Goal: Book appointment/travel/reservation

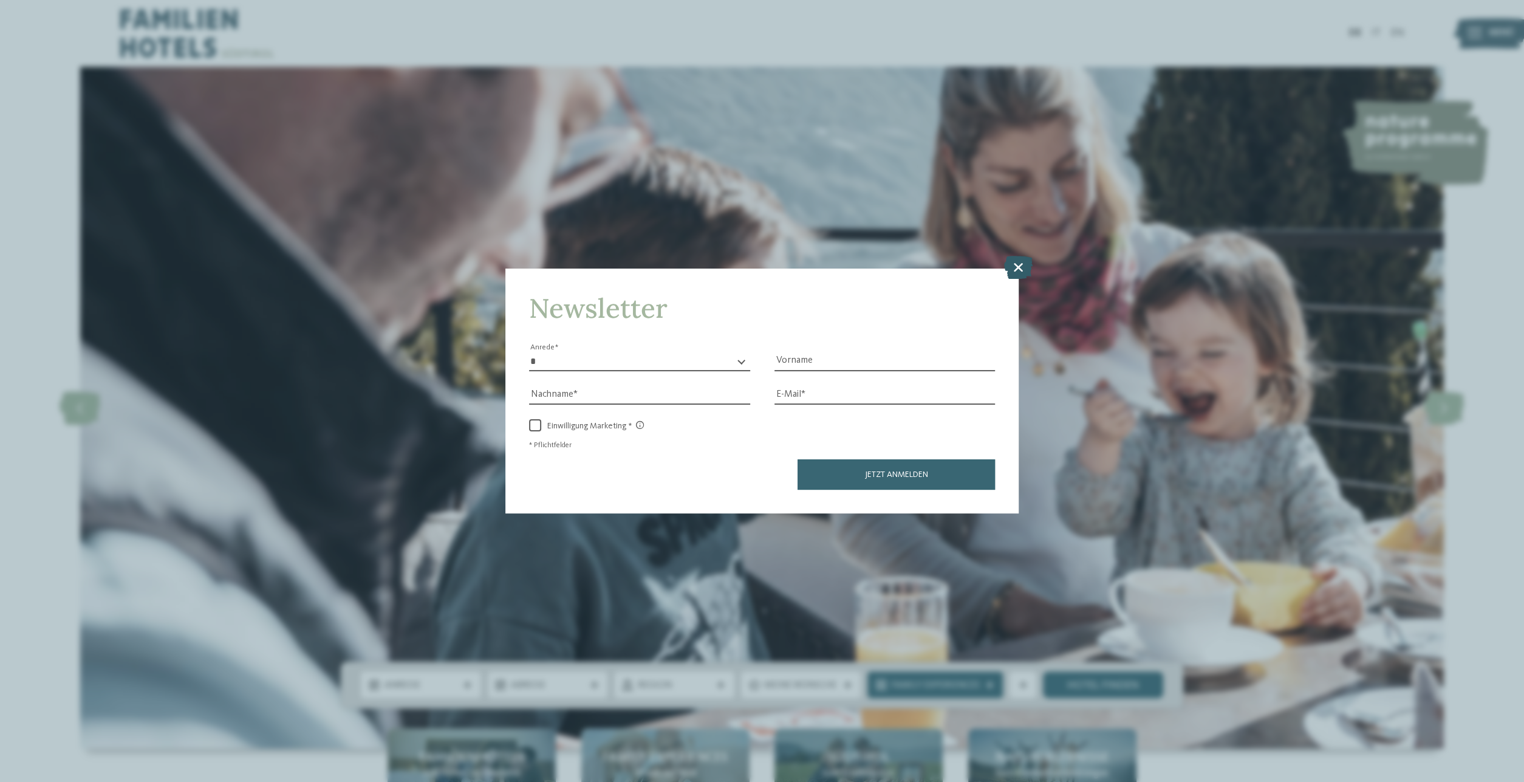
click at [1026, 272] on icon at bounding box center [1018, 267] width 29 height 23
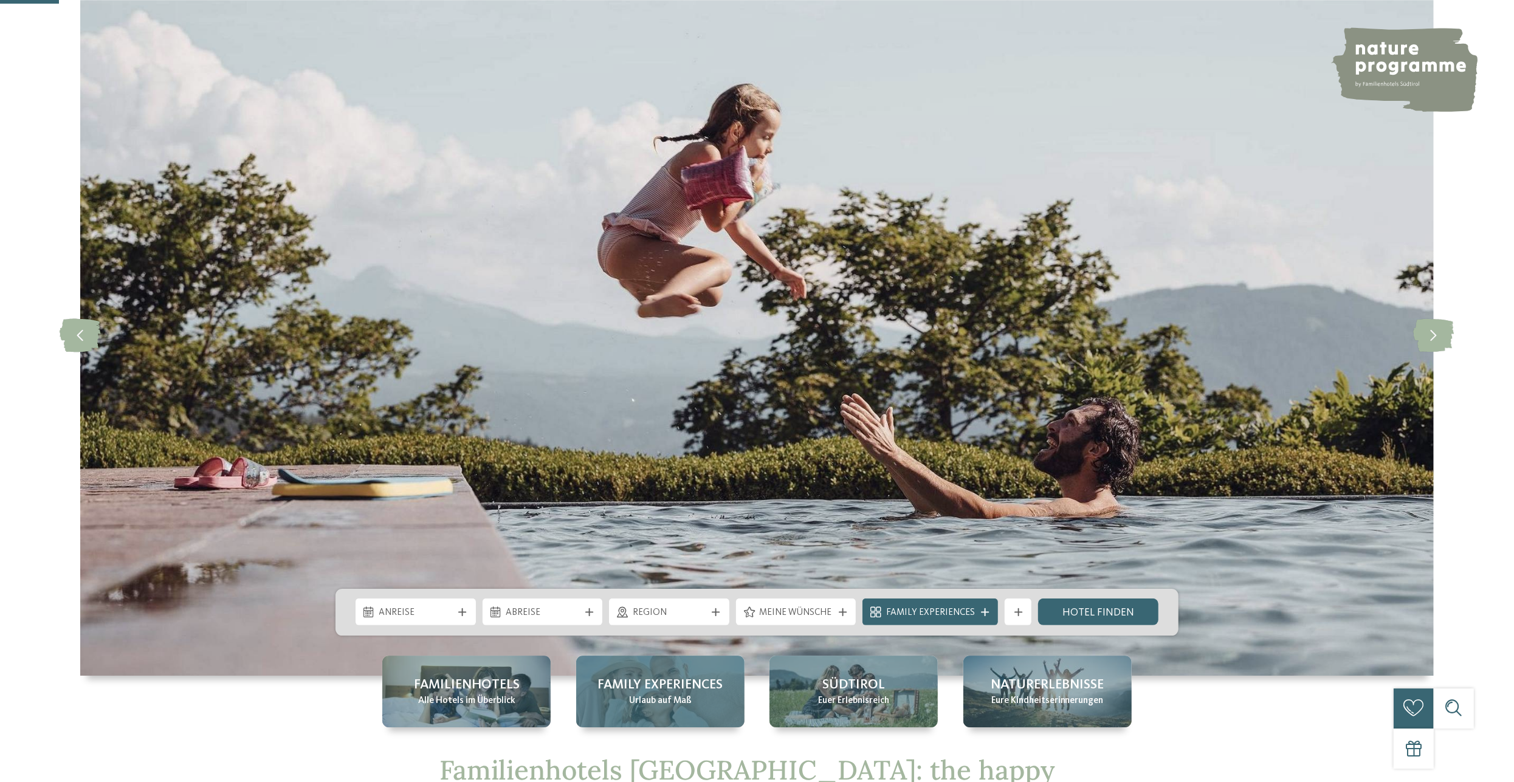
scroll to position [379, 0]
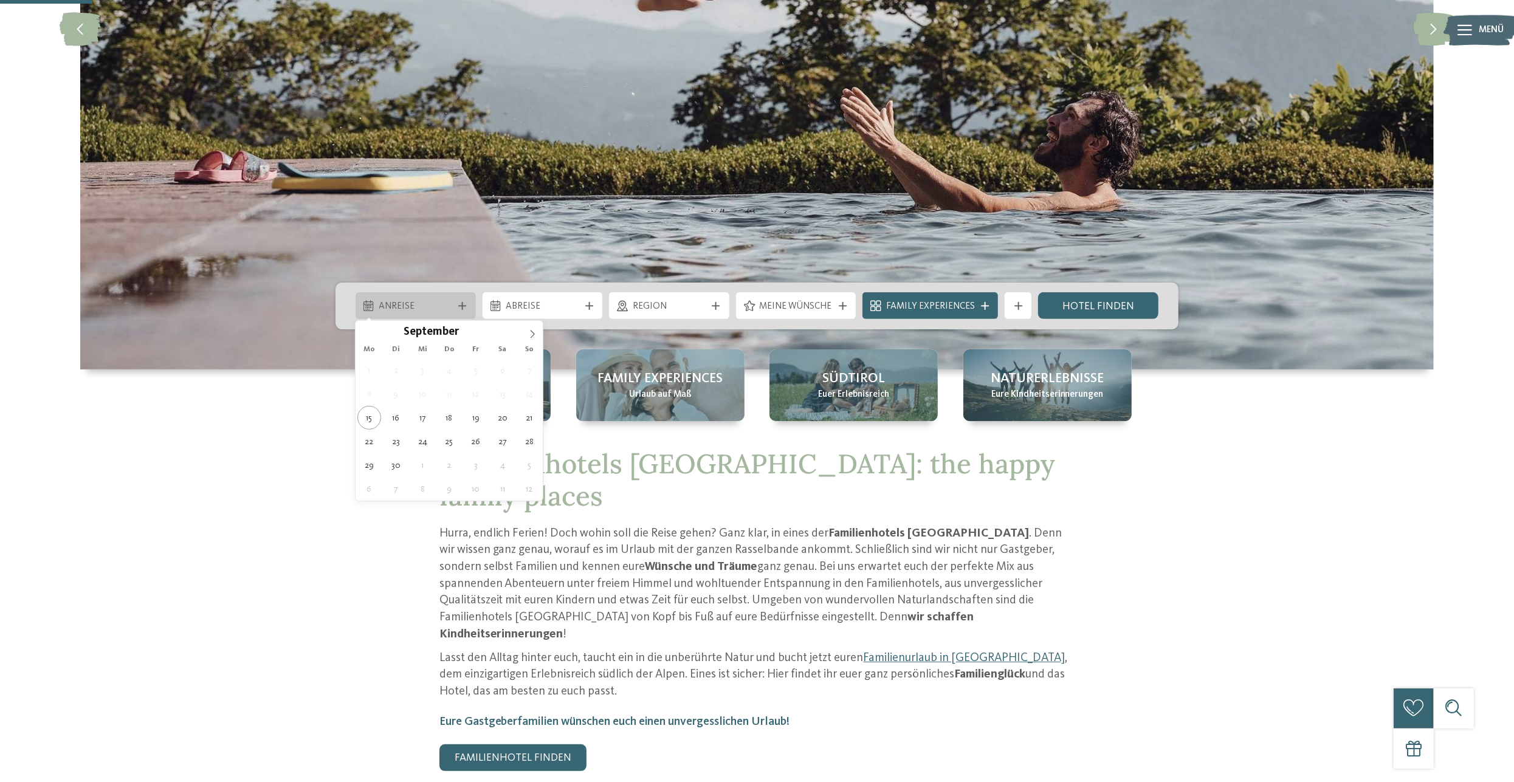
click at [462, 301] on div "Anreise" at bounding box center [415, 305] width 120 height 27
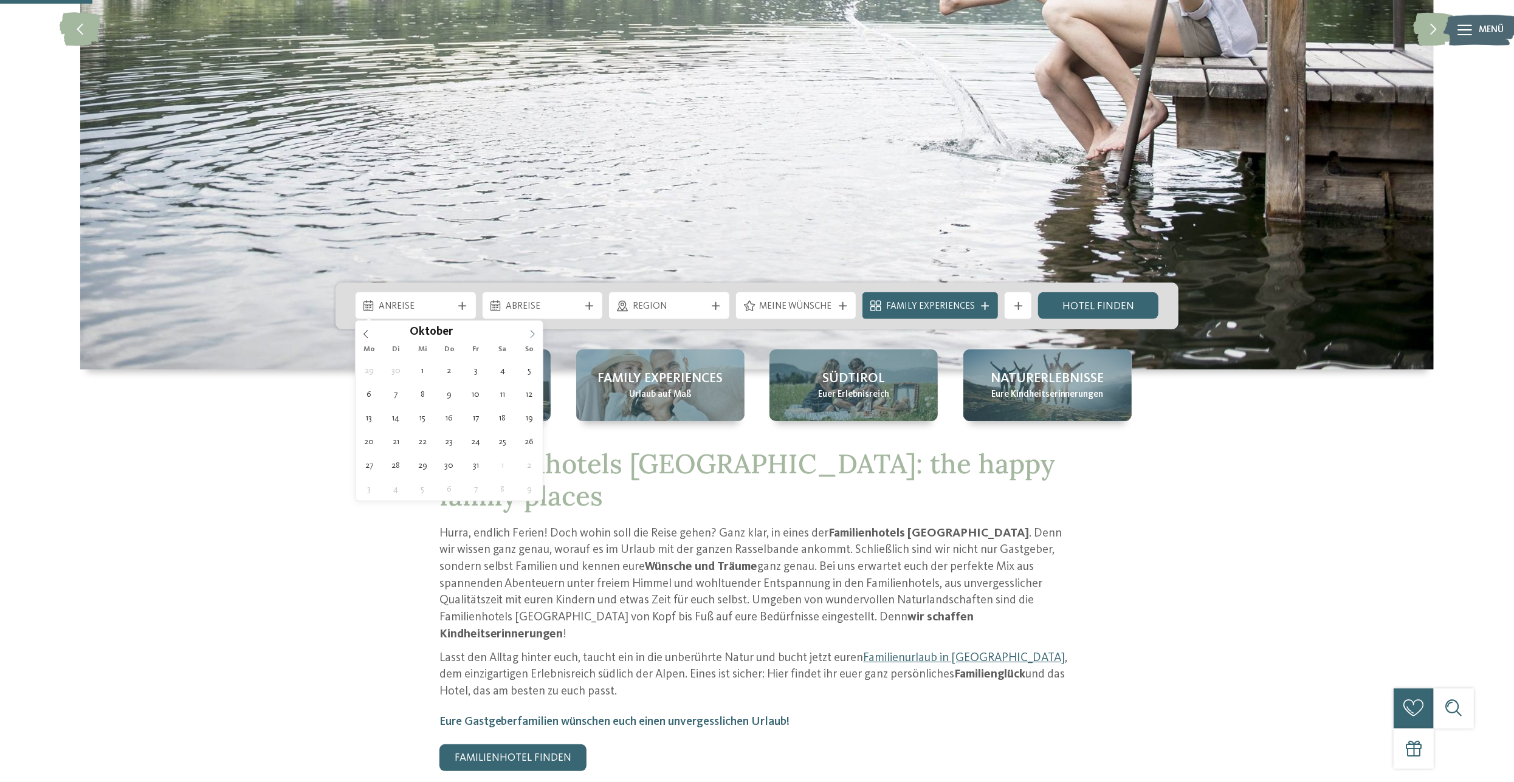
click at [534, 331] on icon at bounding box center [532, 334] width 9 height 9
type div "[DATE]"
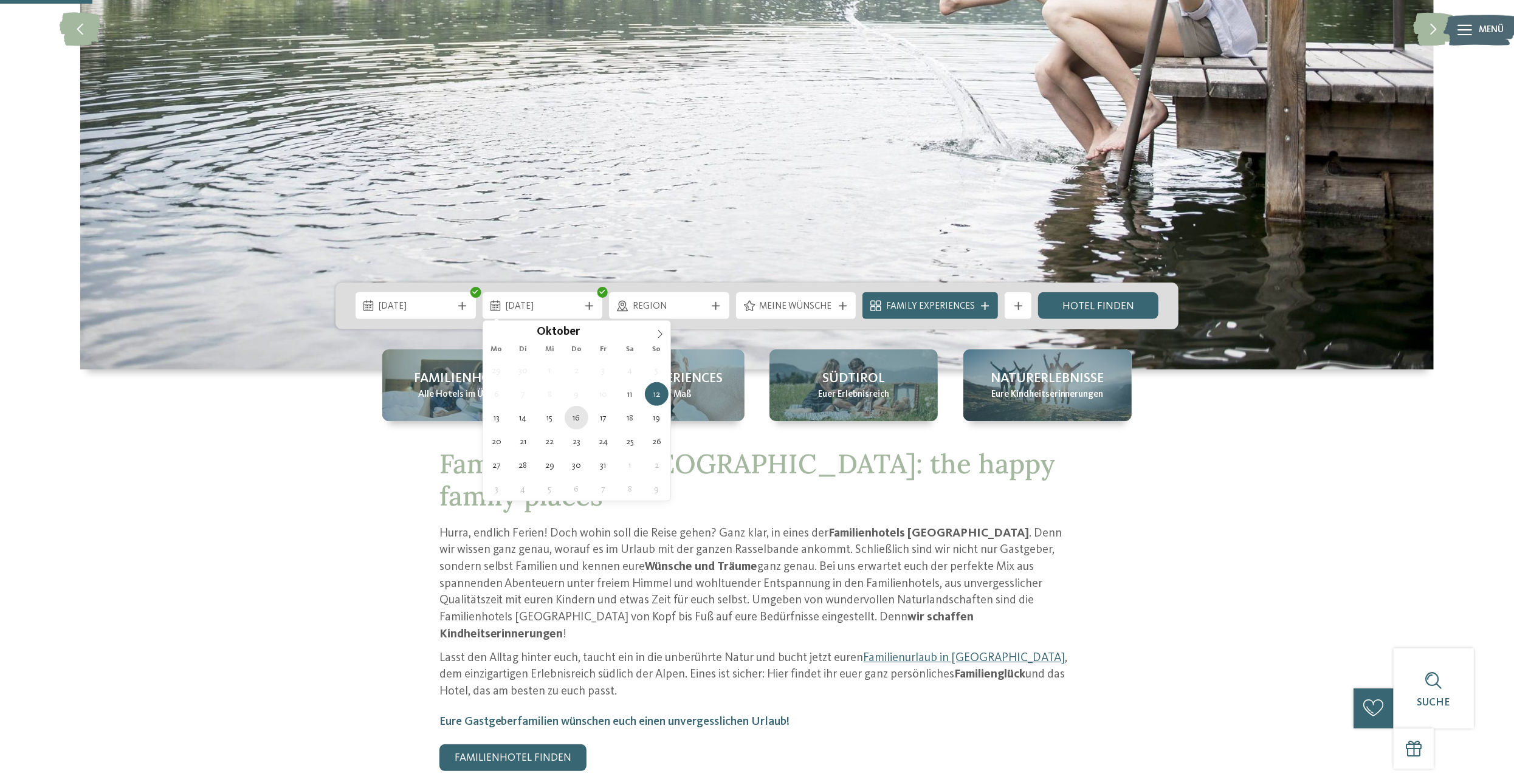
type div "[DATE]"
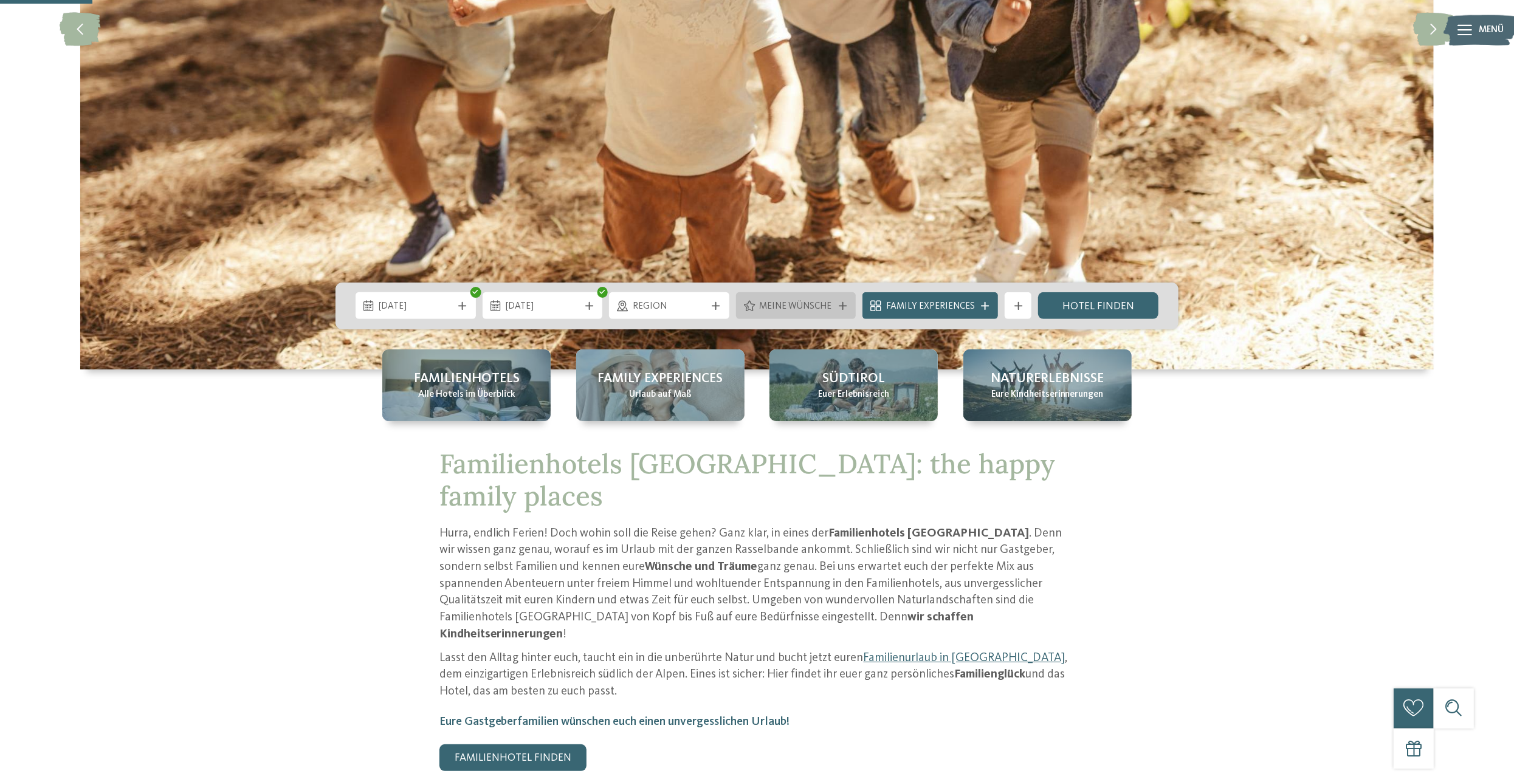
click at [843, 307] on icon at bounding box center [842, 306] width 8 height 8
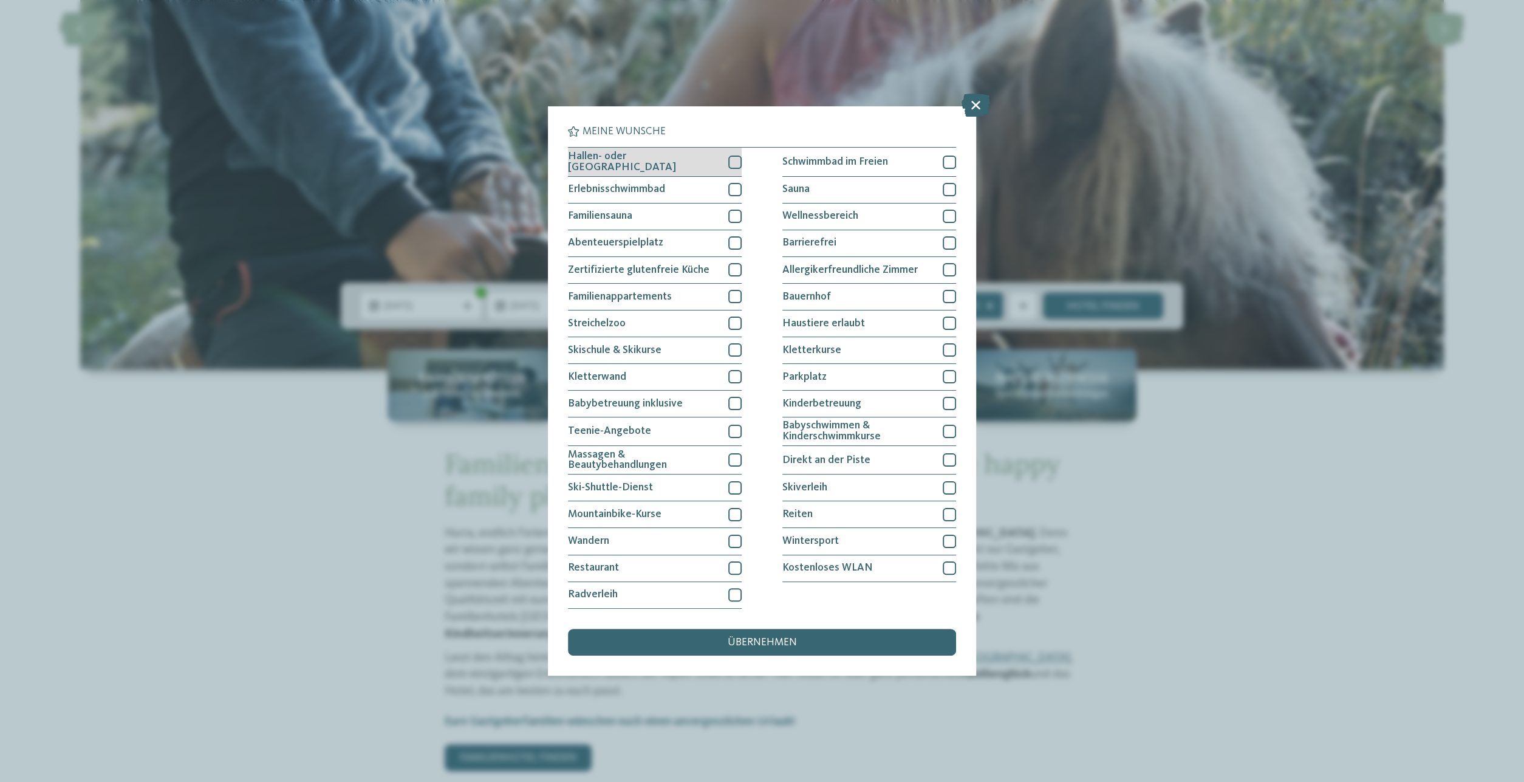
click at [733, 161] on div at bounding box center [735, 162] width 13 height 13
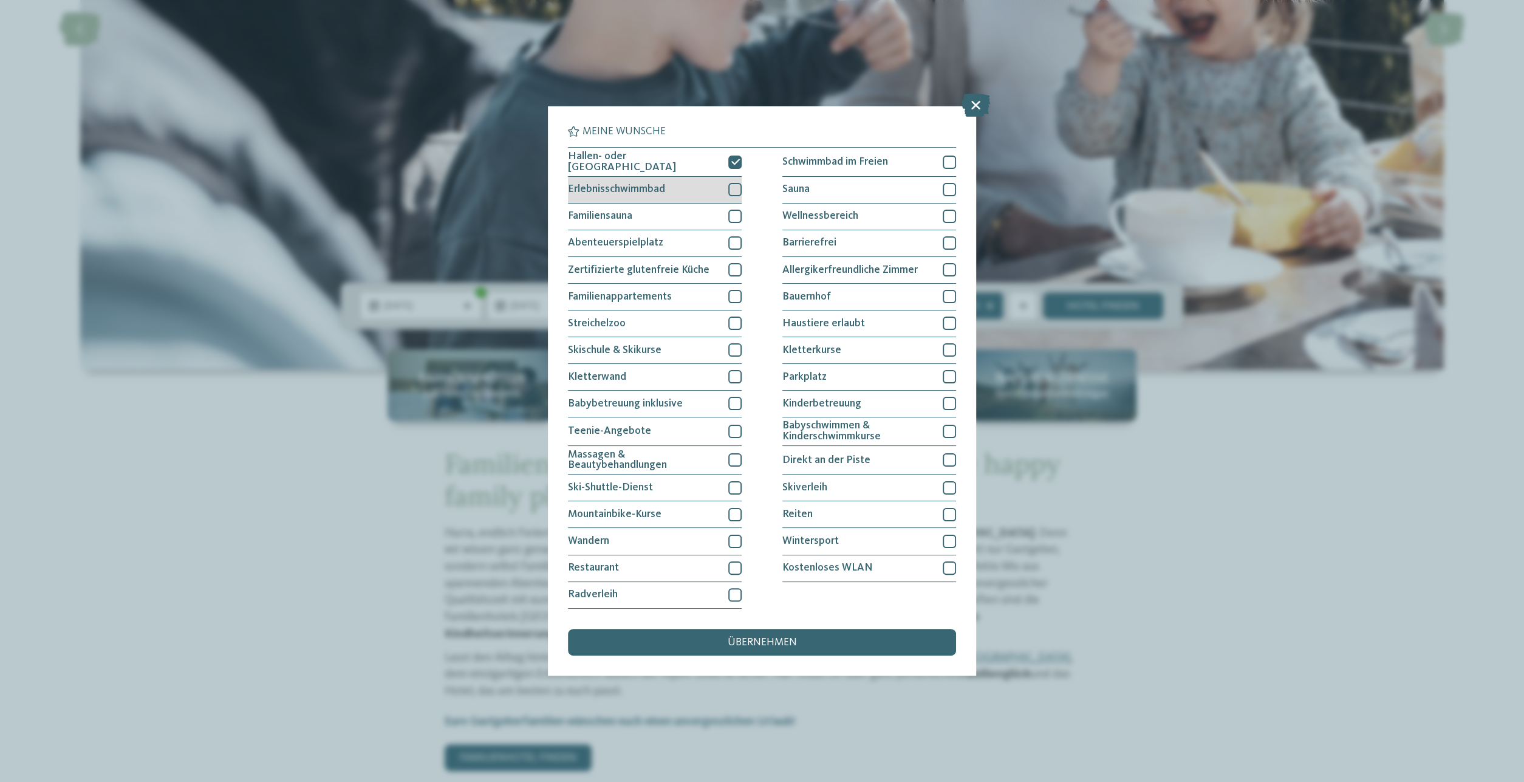
click at [733, 188] on div at bounding box center [735, 189] width 13 height 13
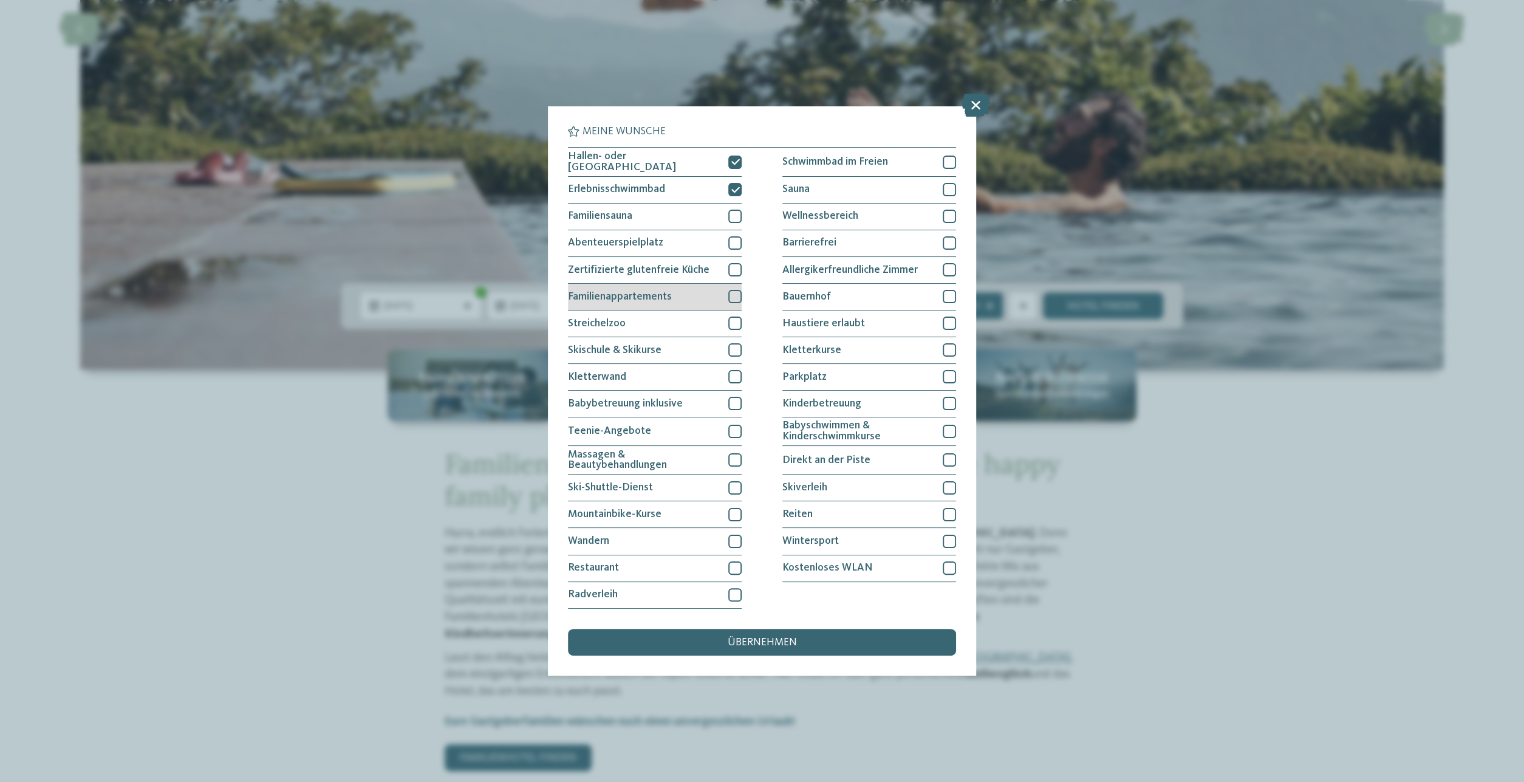
click at [740, 295] on div at bounding box center [735, 296] width 13 height 13
click at [781, 641] on span "übernehmen" at bounding box center [762, 642] width 69 height 11
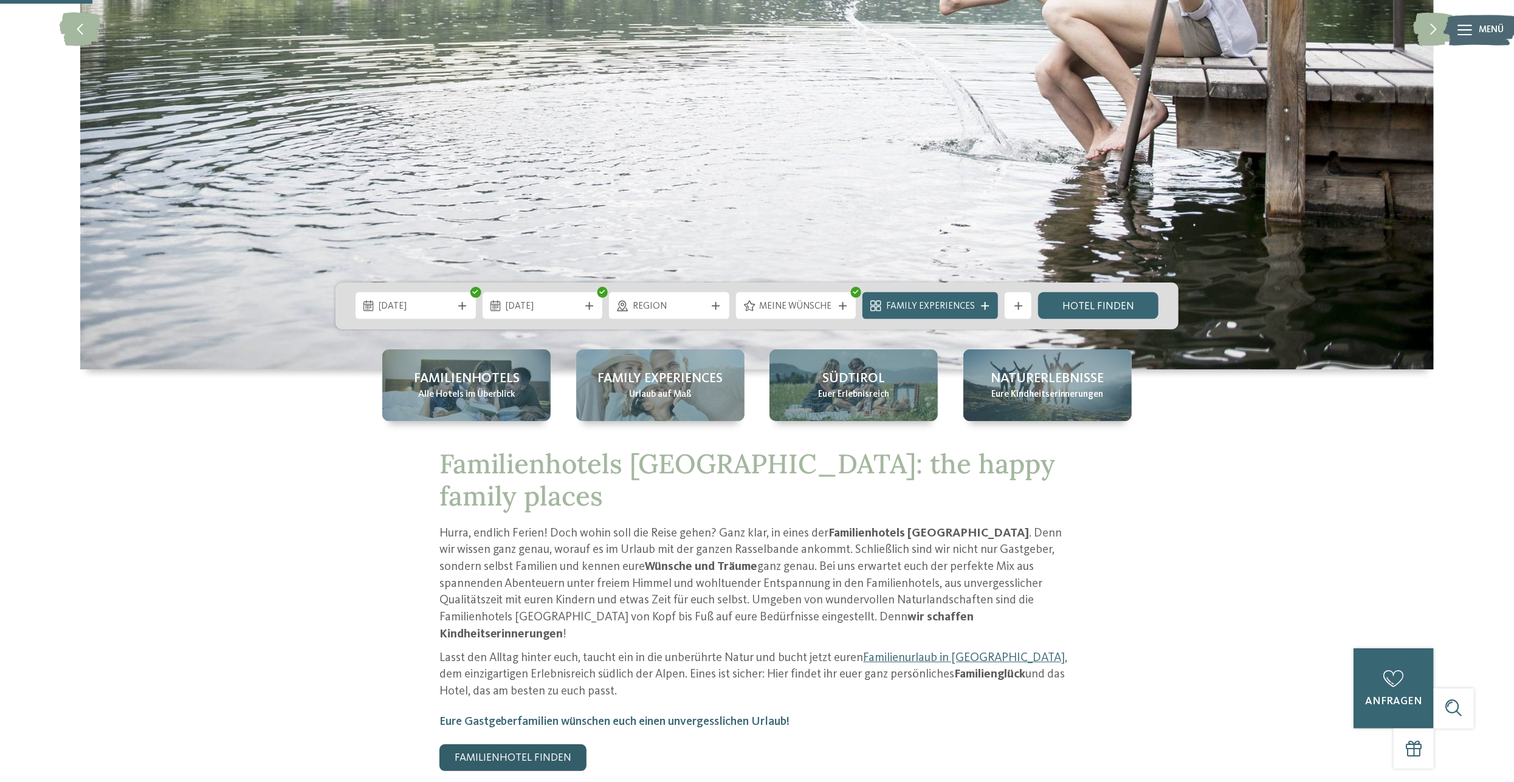
click at [550, 744] on link "Familienhotel finden" at bounding box center [512, 757] width 147 height 27
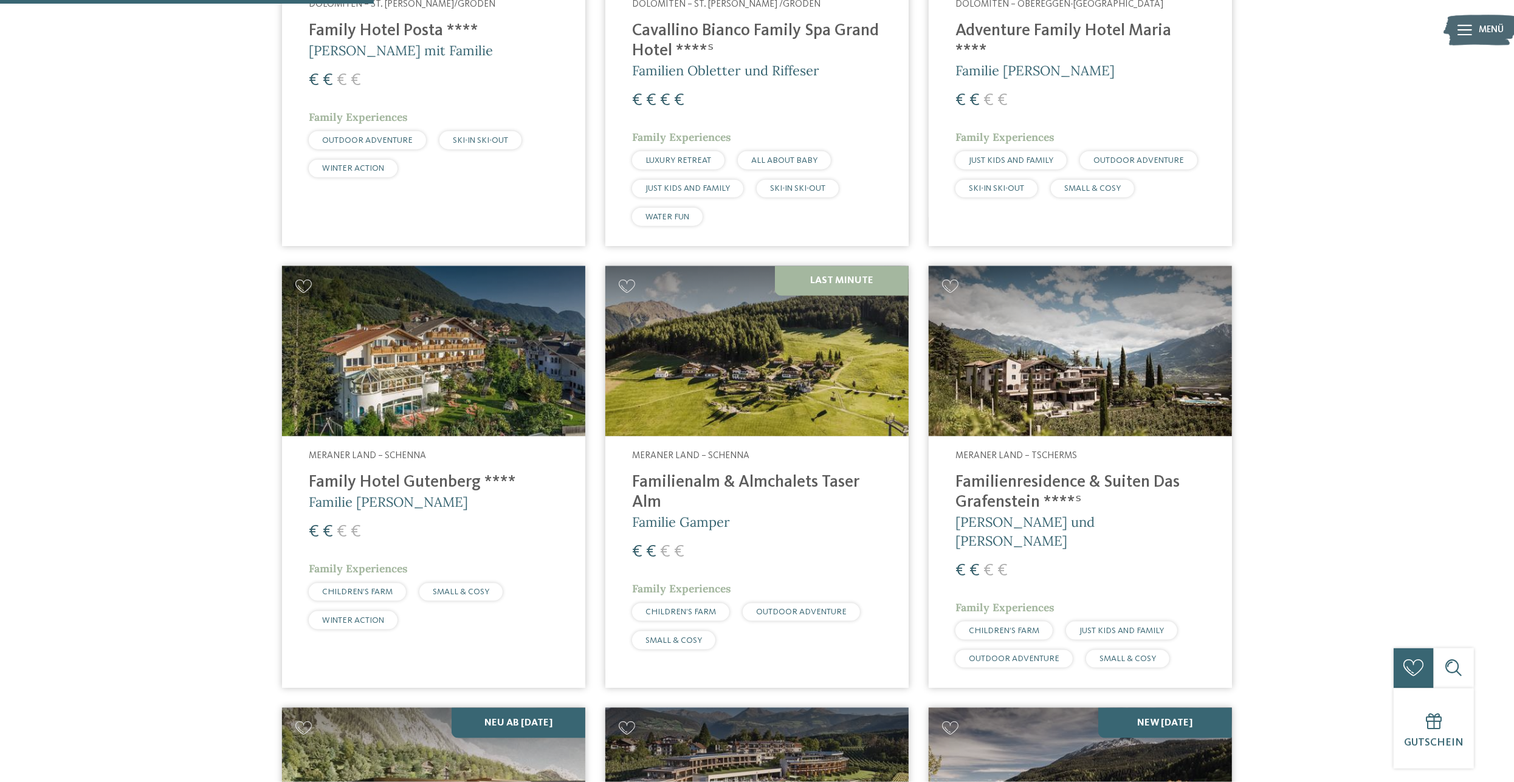
scroll to position [1074, 0]
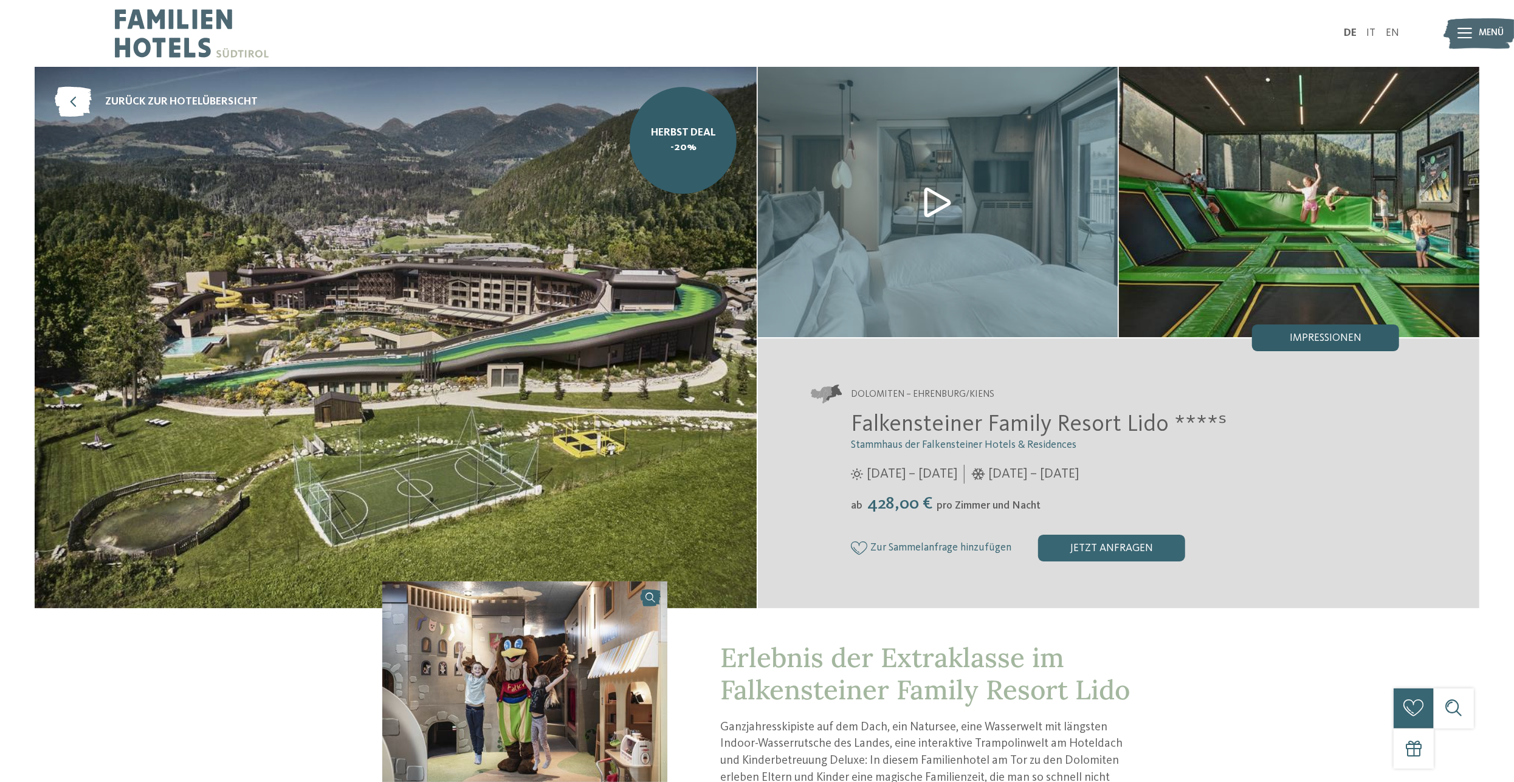
click at [1309, 342] on span "Impressionen" at bounding box center [1325, 338] width 72 height 11
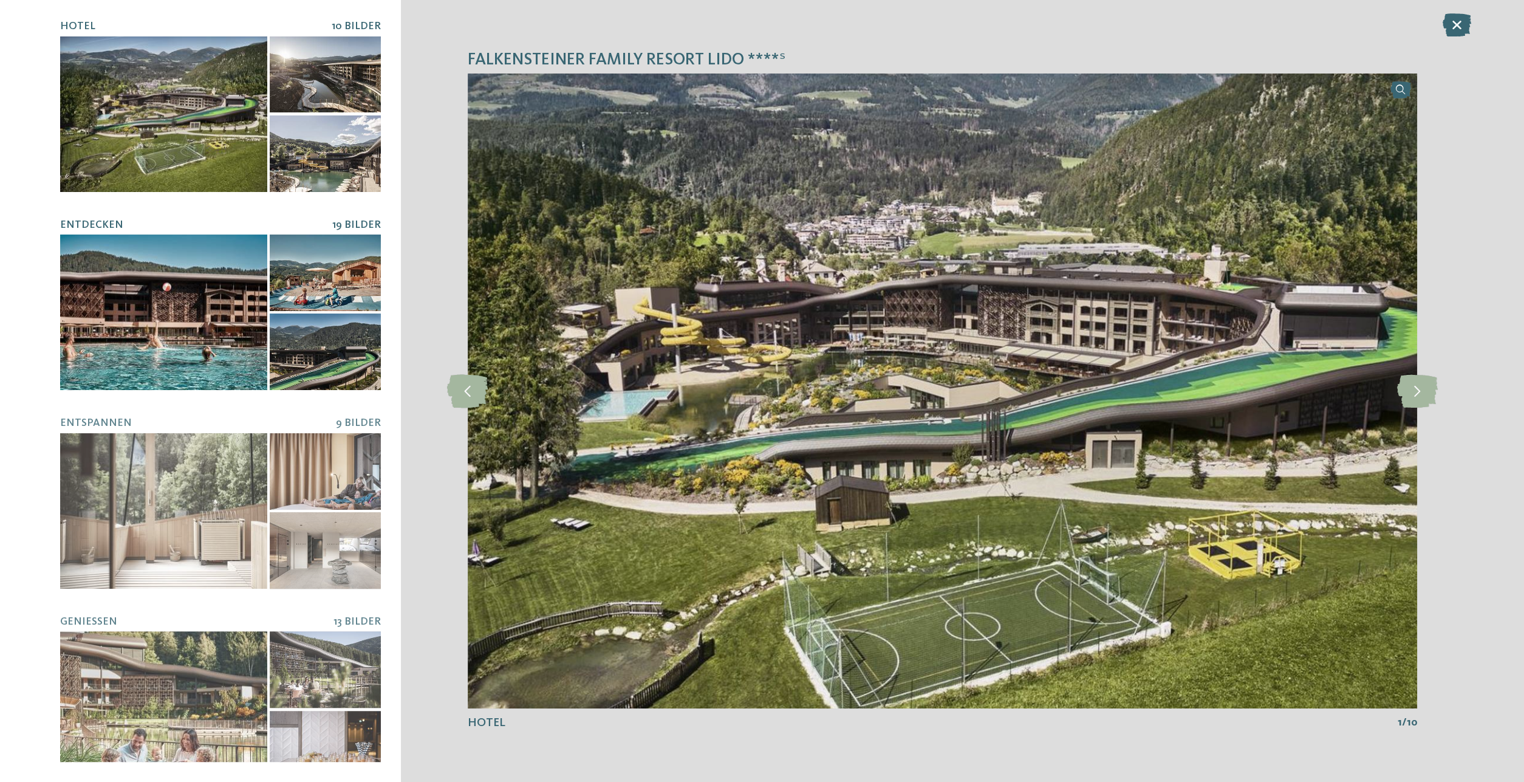
click at [196, 325] on div at bounding box center [163, 313] width 207 height 156
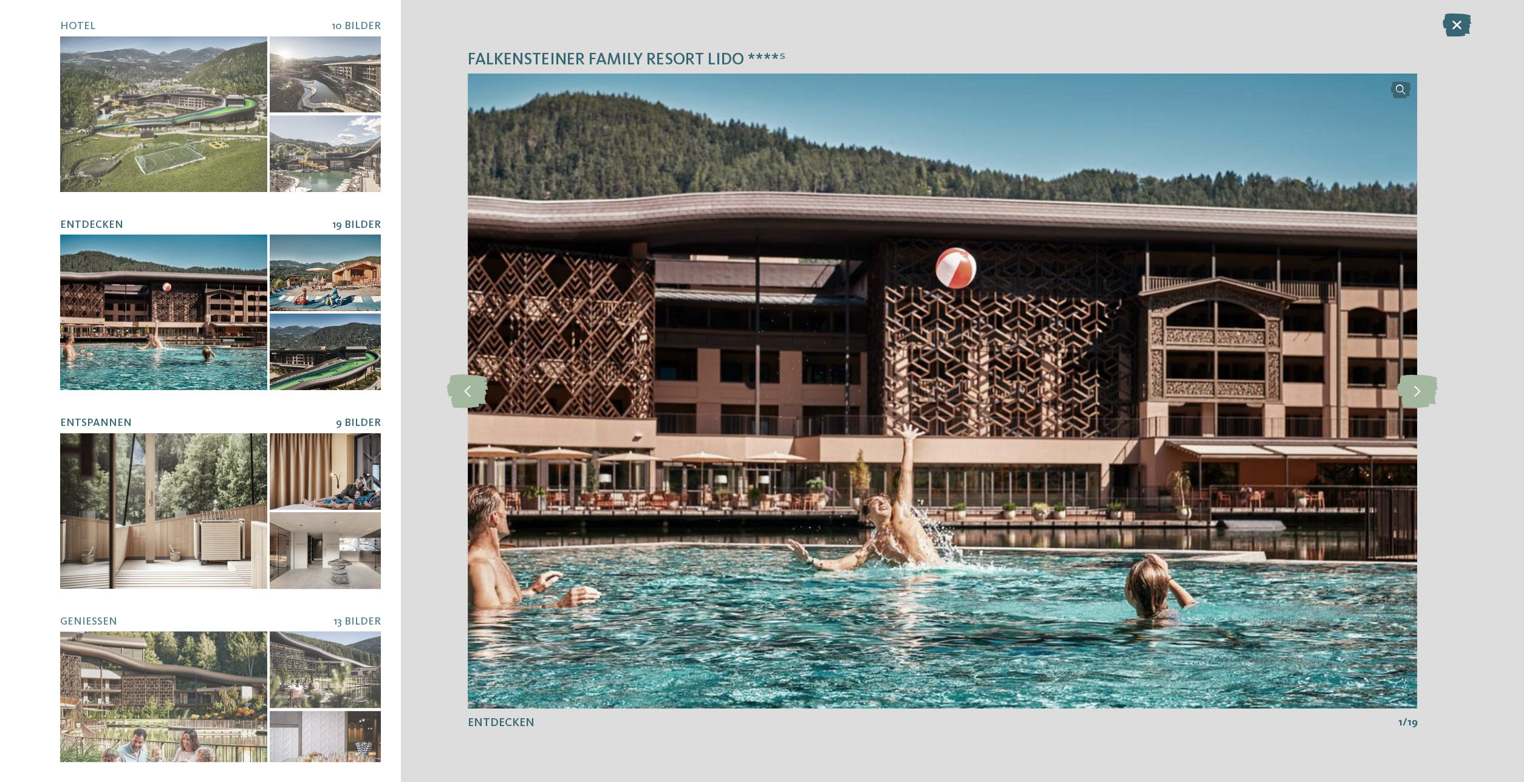
click at [162, 483] on div at bounding box center [163, 511] width 207 height 156
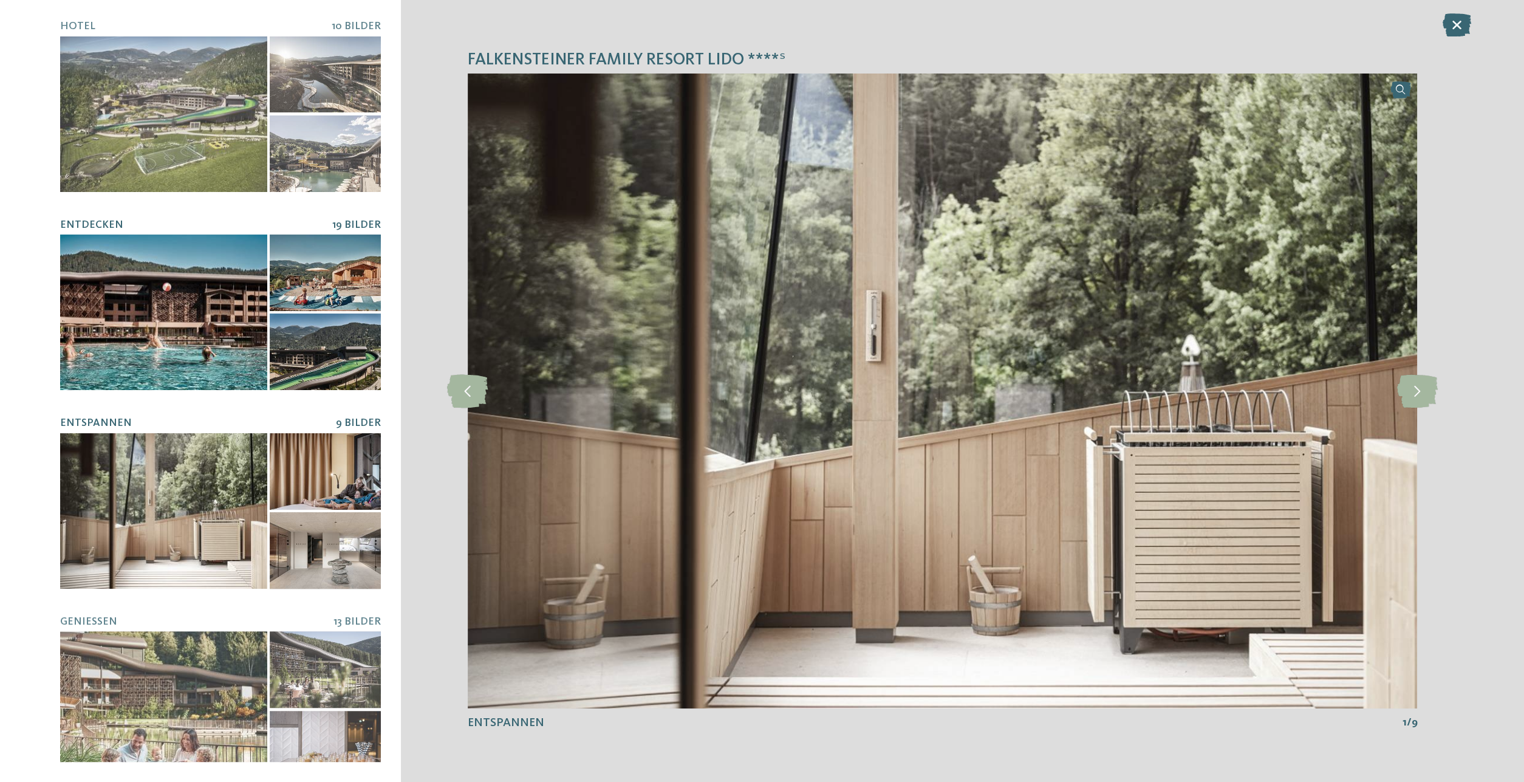
click at [287, 347] on div at bounding box center [325, 352] width 111 height 77
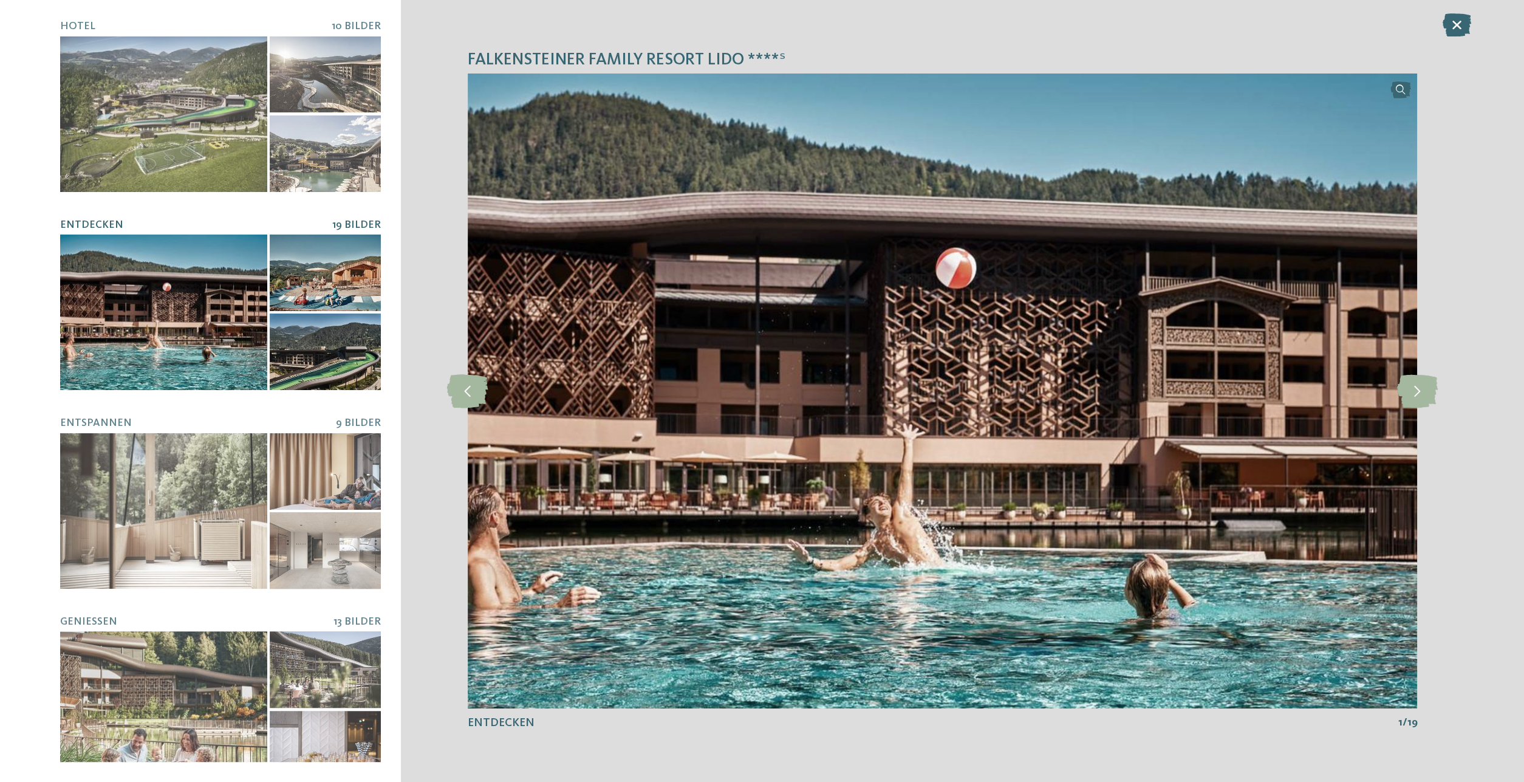
click at [339, 284] on div at bounding box center [325, 273] width 111 height 77
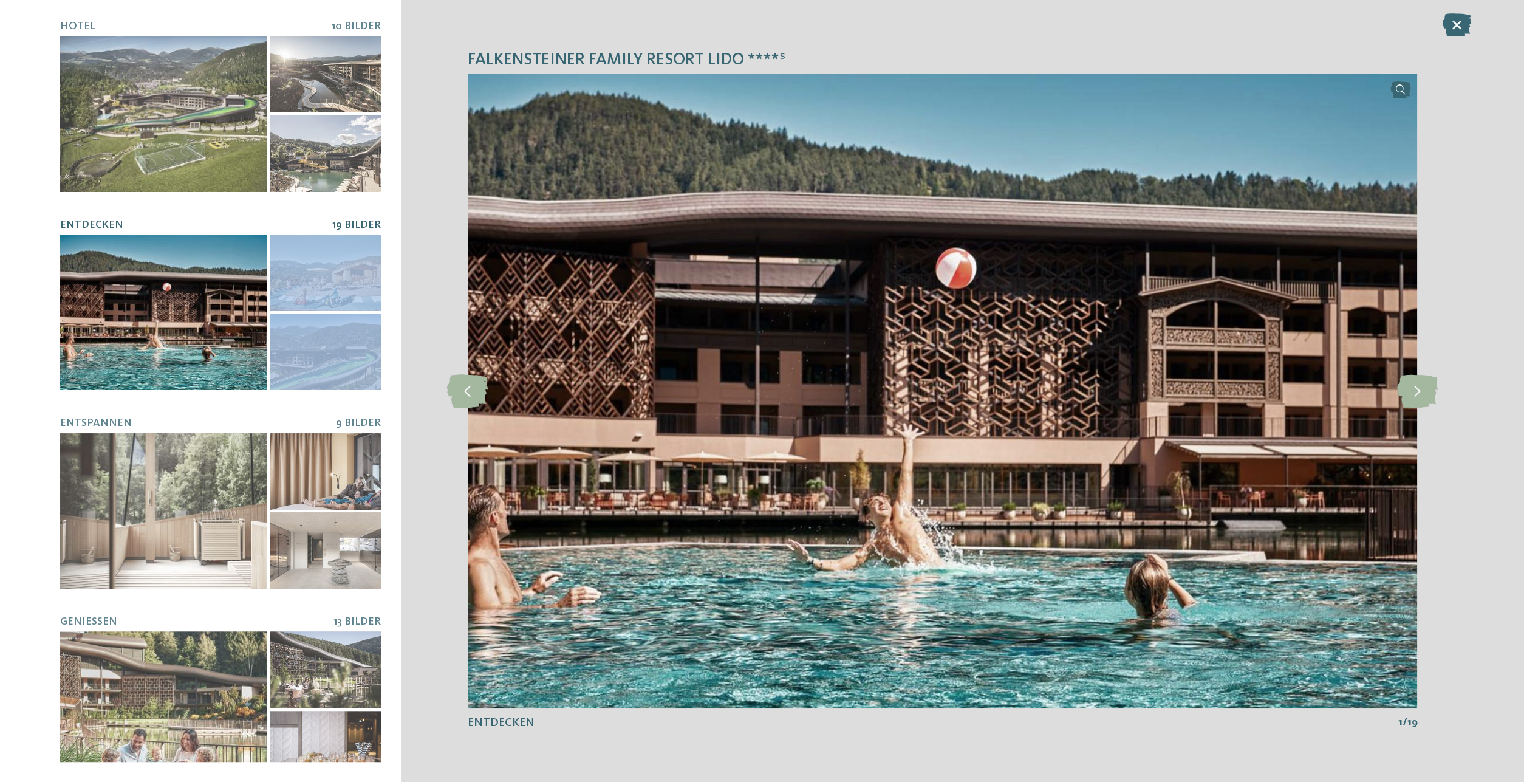
drag, startPoint x: 334, startPoint y: 327, endPoint x: 228, endPoint y: 330, distance: 105.1
click at [270, 330] on div at bounding box center [325, 352] width 111 height 77
click at [1424, 394] on icon at bounding box center [1417, 390] width 41 height 33
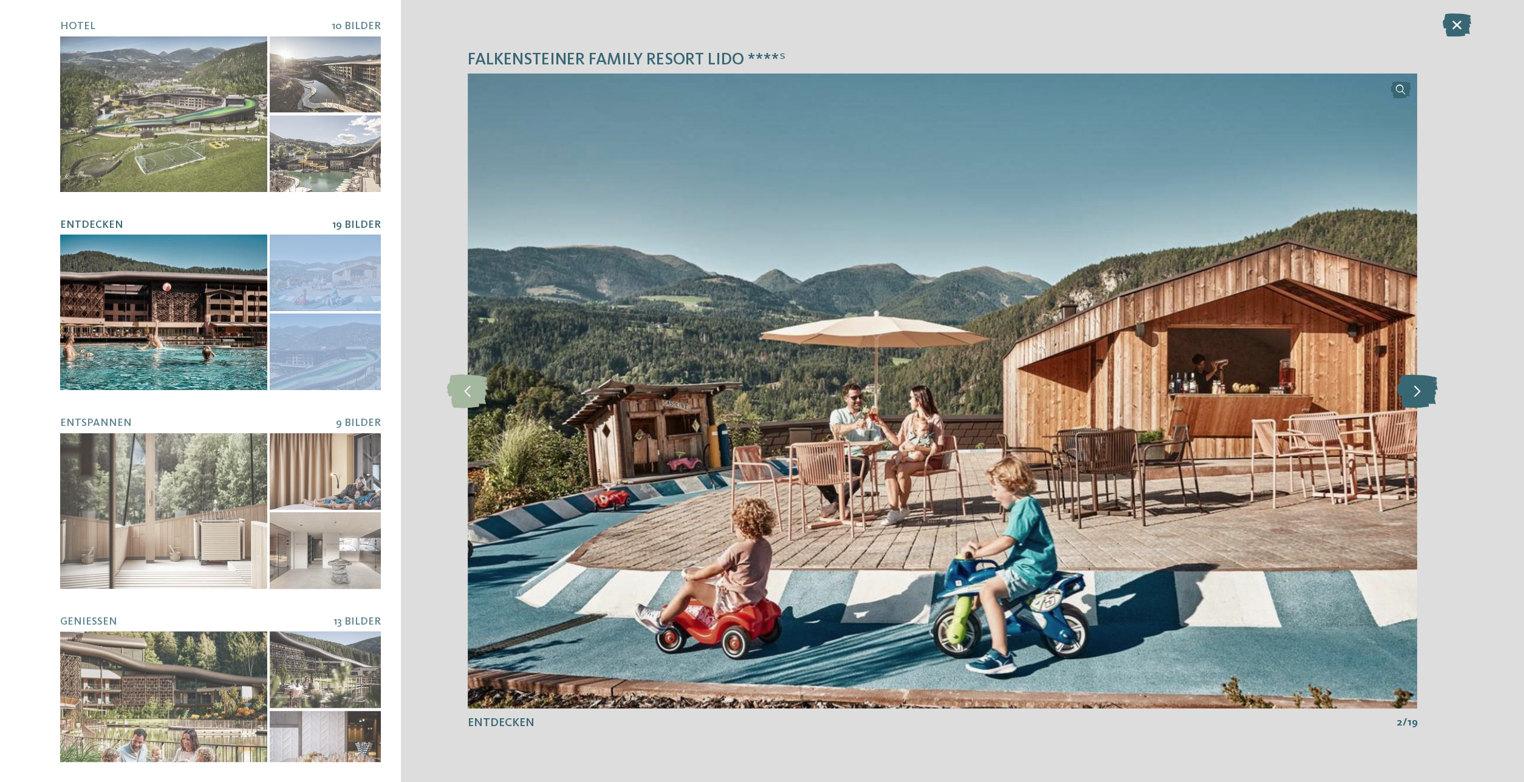
click at [1424, 394] on icon at bounding box center [1417, 390] width 41 height 33
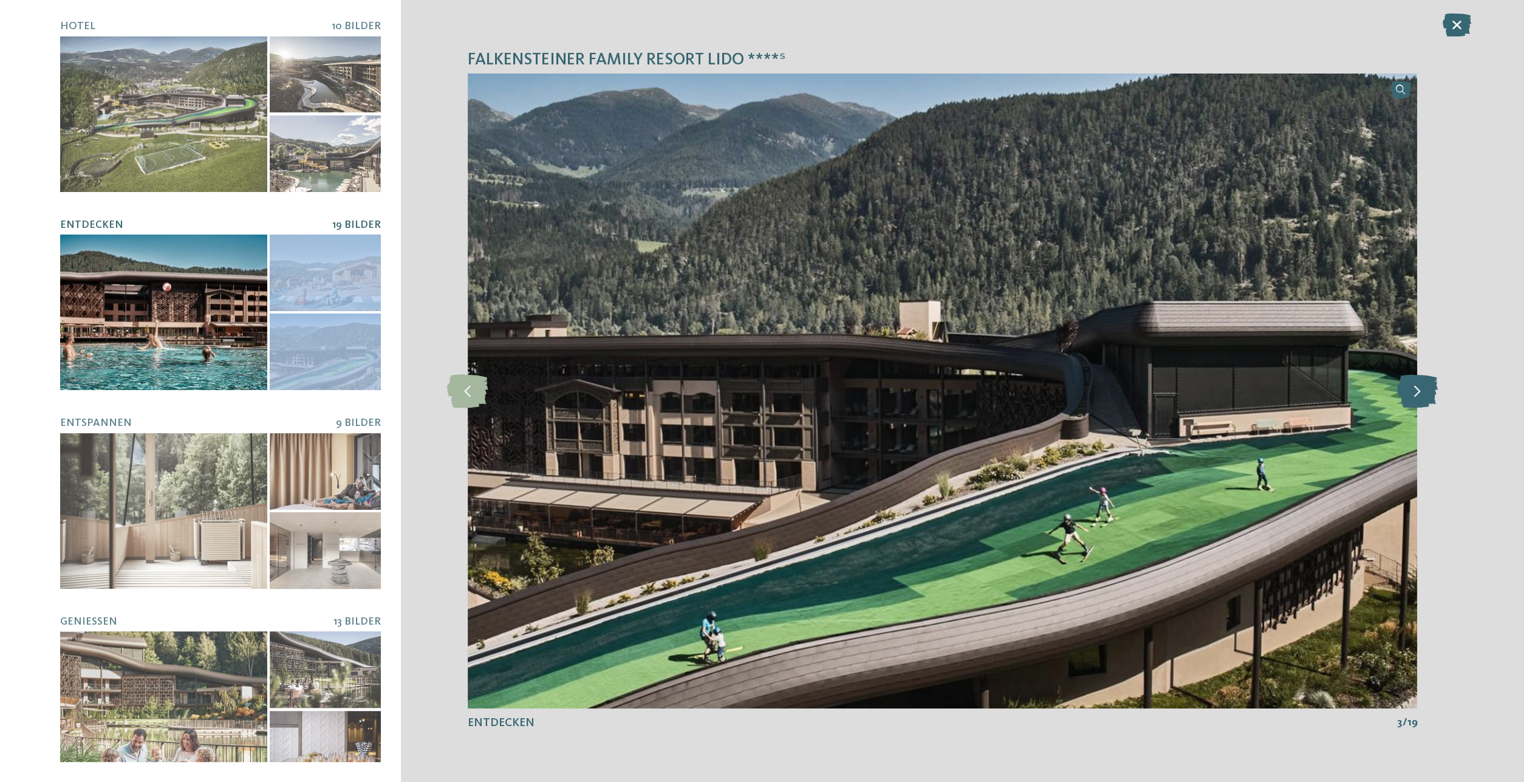
click at [1422, 393] on icon at bounding box center [1417, 390] width 41 height 33
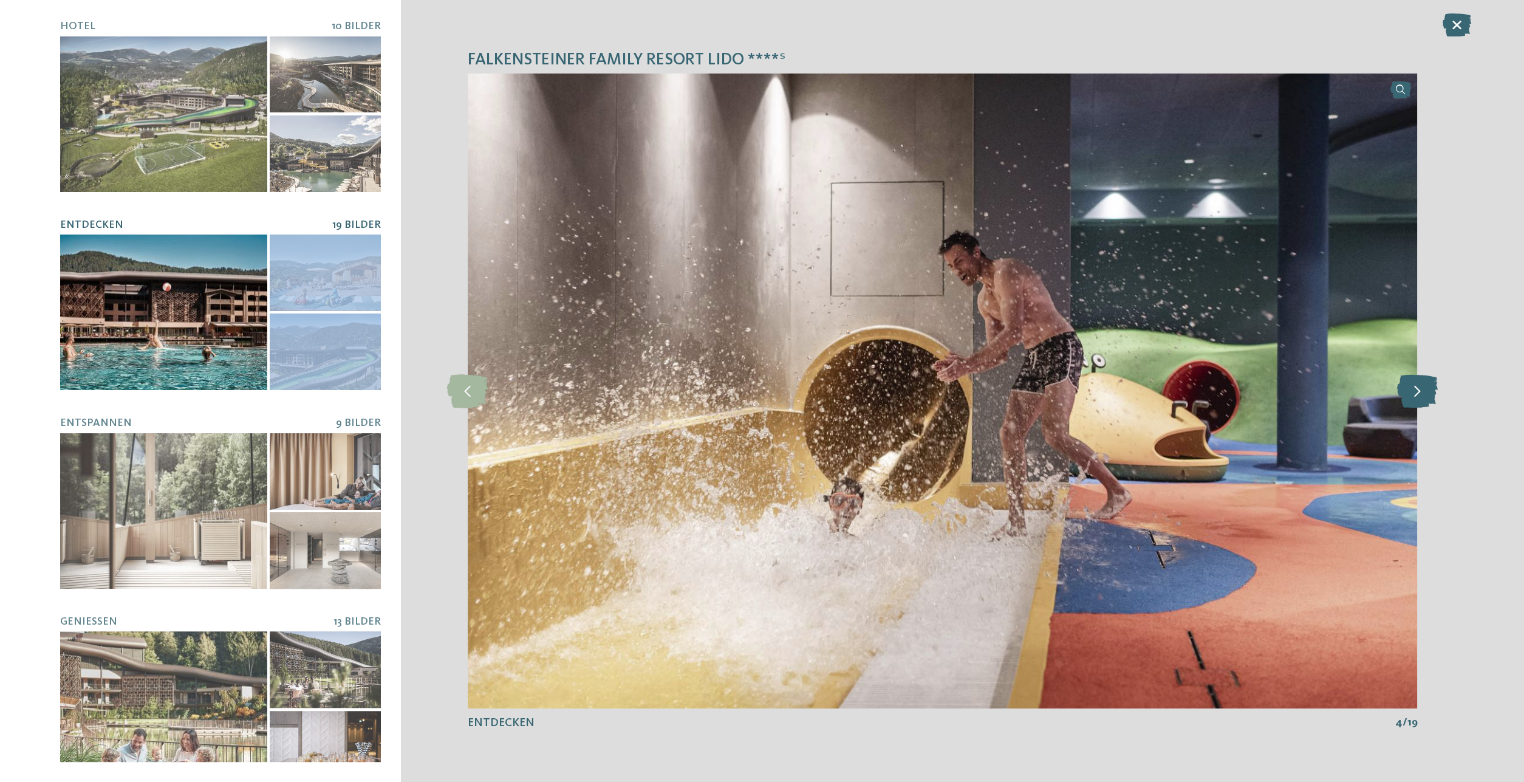
click at [1422, 393] on icon at bounding box center [1417, 390] width 41 height 33
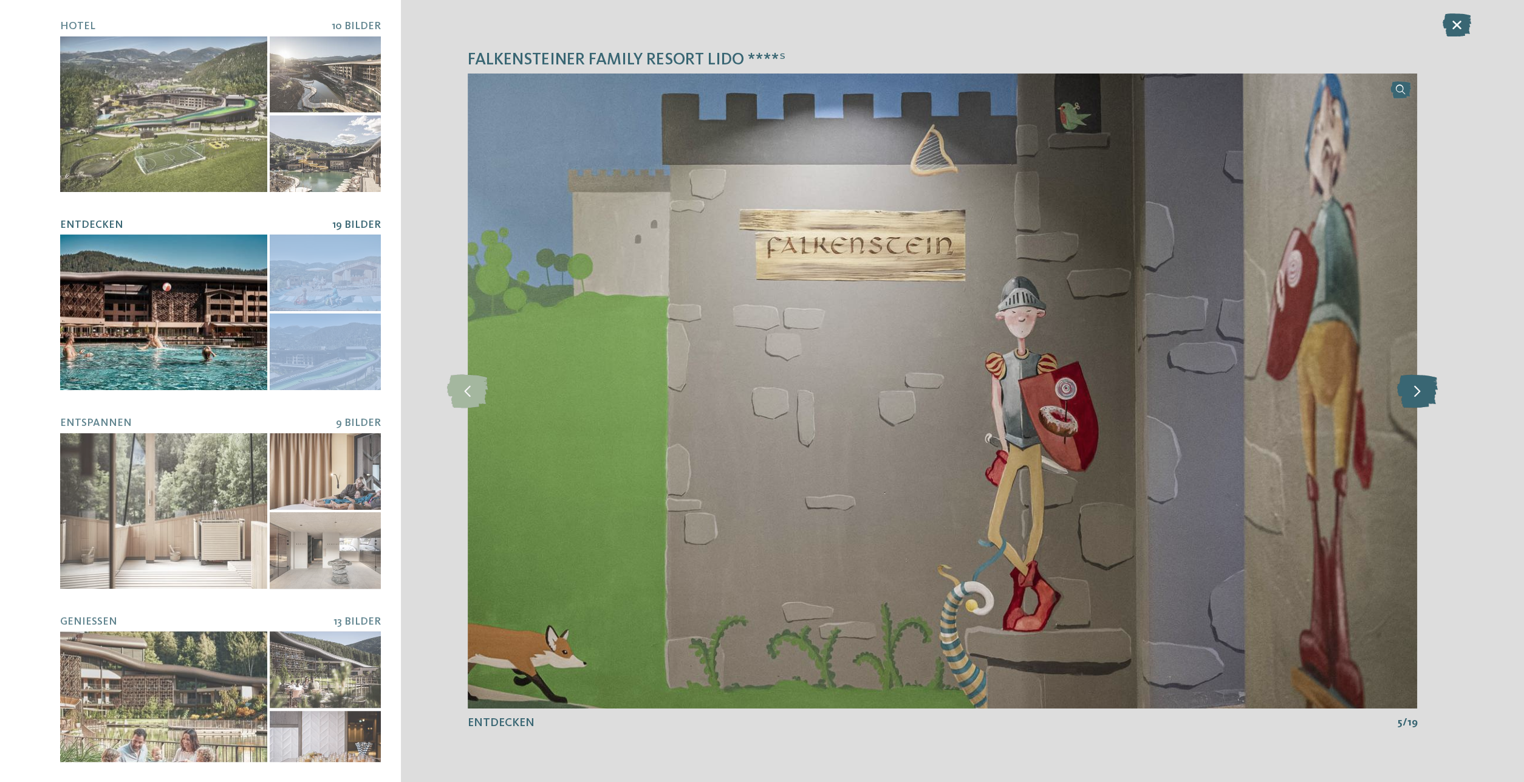
click at [1422, 393] on icon at bounding box center [1417, 390] width 41 height 33
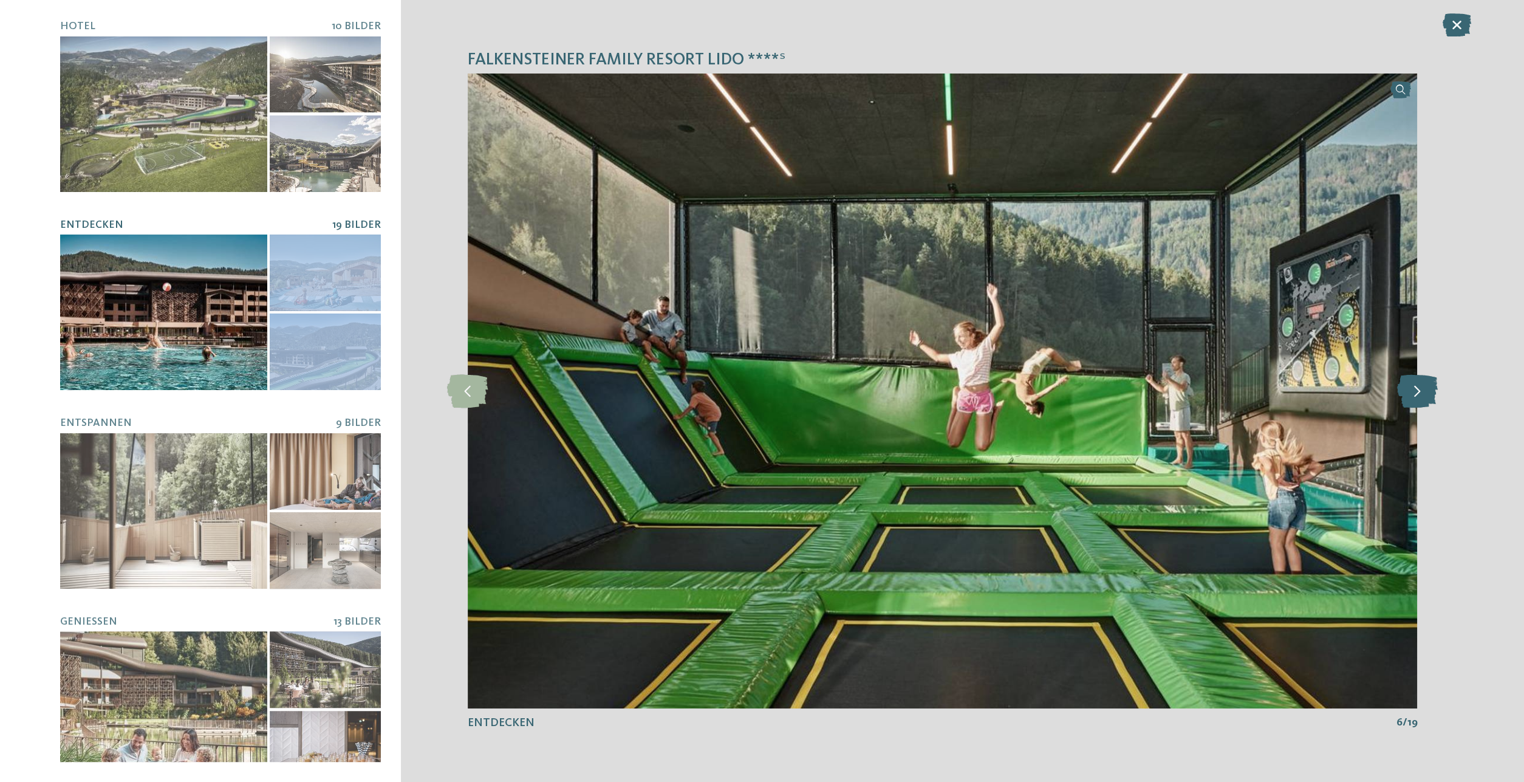
click at [1420, 393] on icon at bounding box center [1417, 390] width 41 height 33
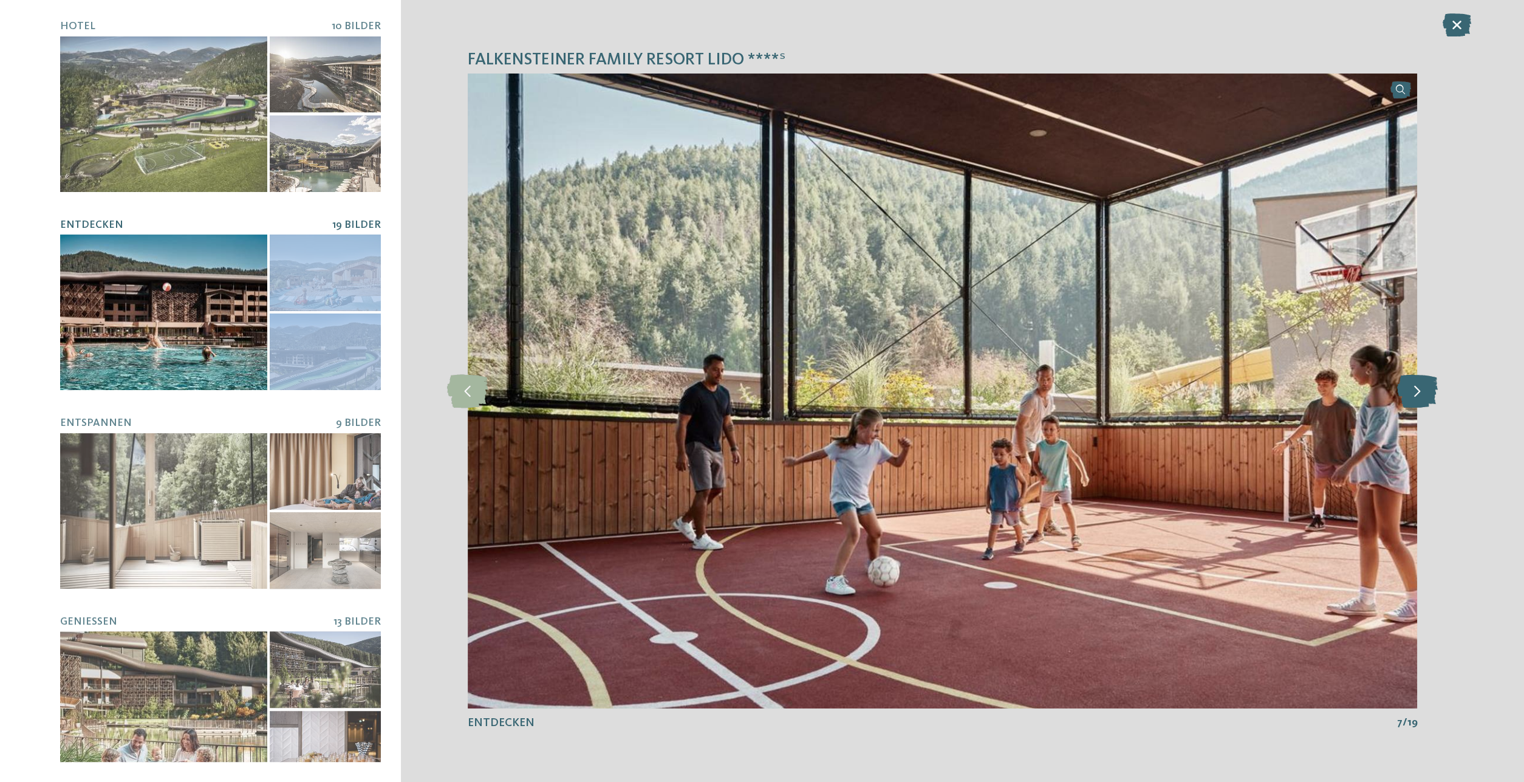
click at [1419, 393] on icon at bounding box center [1417, 390] width 41 height 33
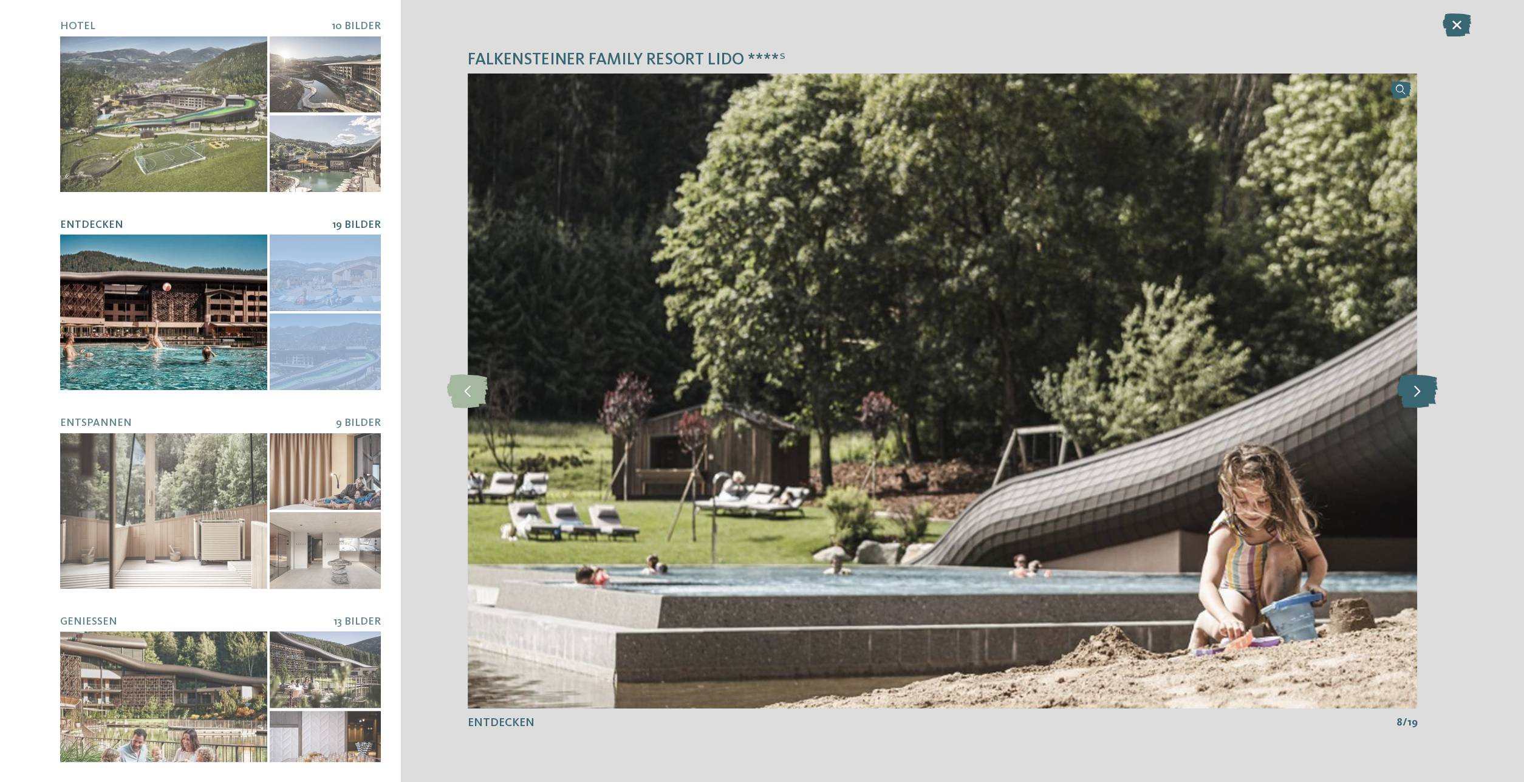
click at [1418, 393] on icon at bounding box center [1417, 390] width 41 height 33
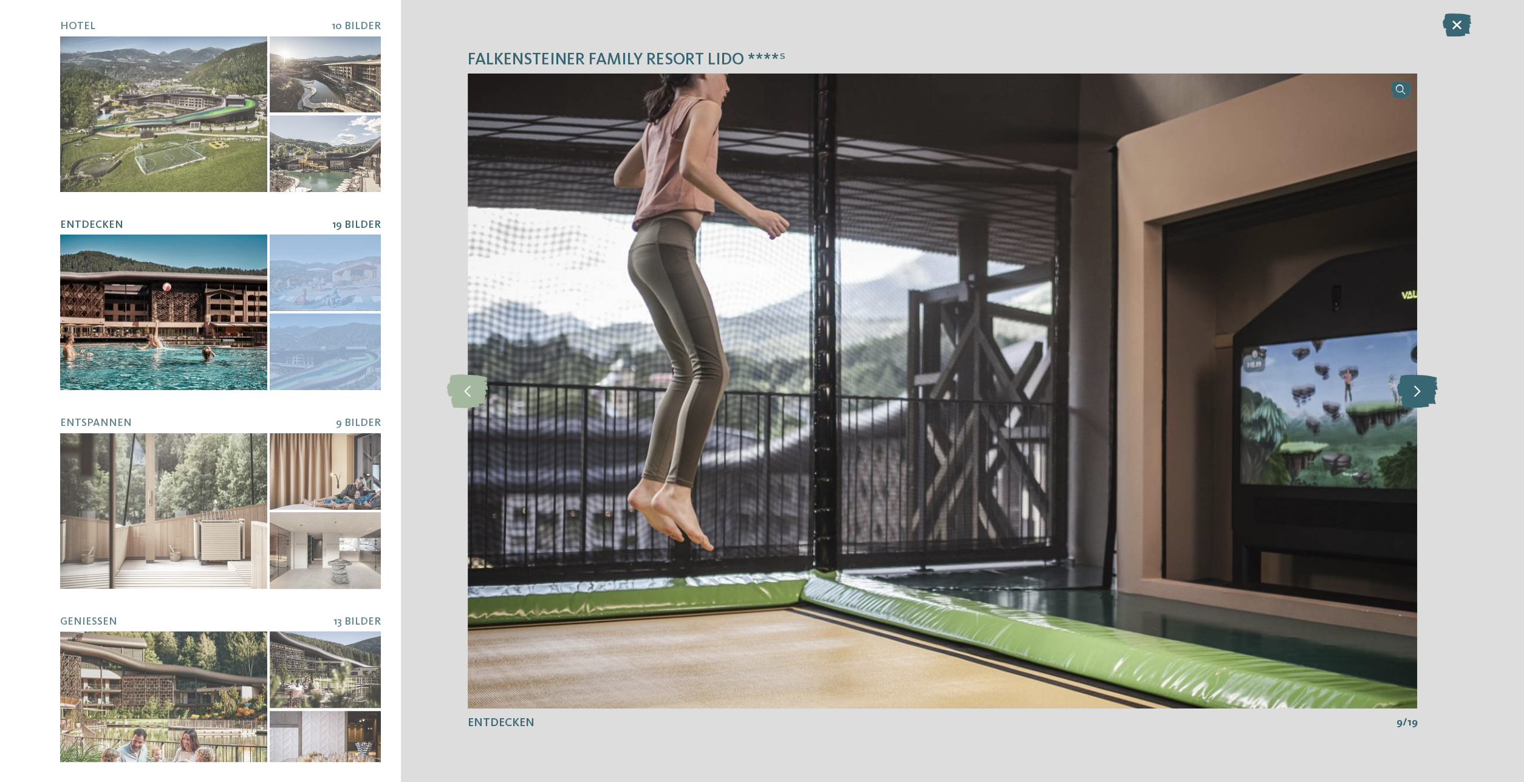
click at [1418, 393] on icon at bounding box center [1417, 390] width 41 height 33
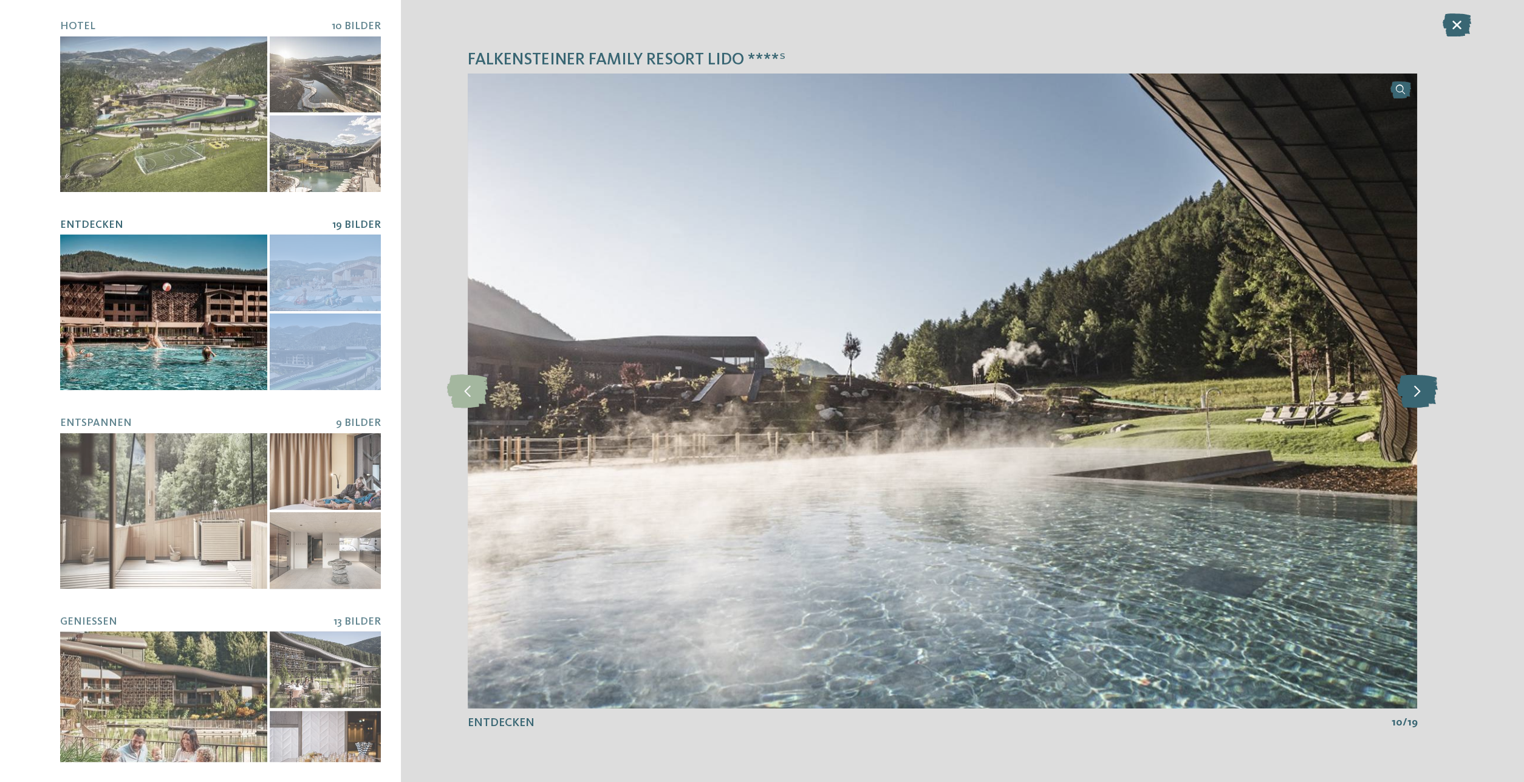
click at [1418, 393] on icon at bounding box center [1417, 390] width 41 height 33
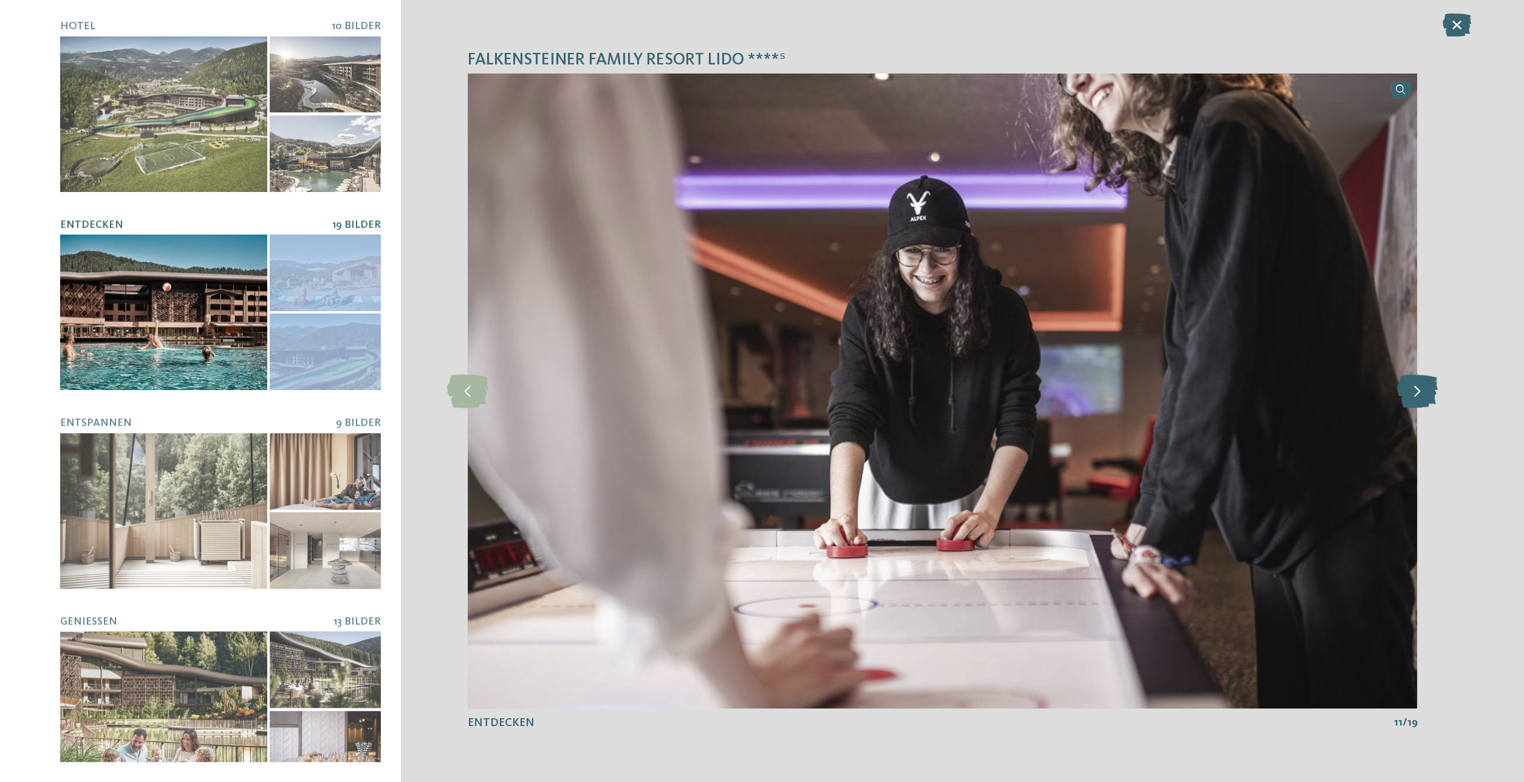
click at [1415, 393] on icon at bounding box center [1417, 390] width 41 height 33
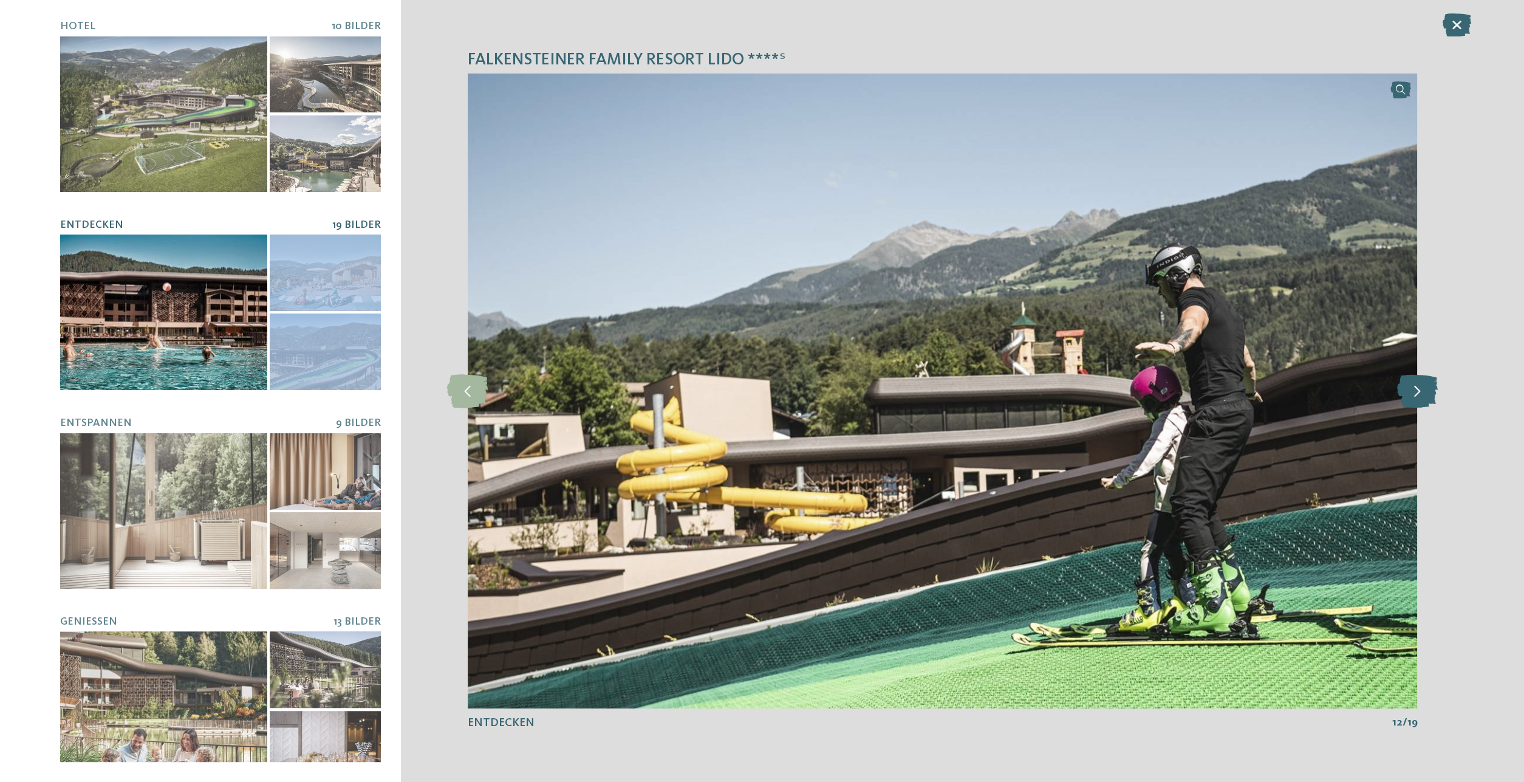
click at [1404, 393] on icon at bounding box center [1417, 390] width 41 height 33
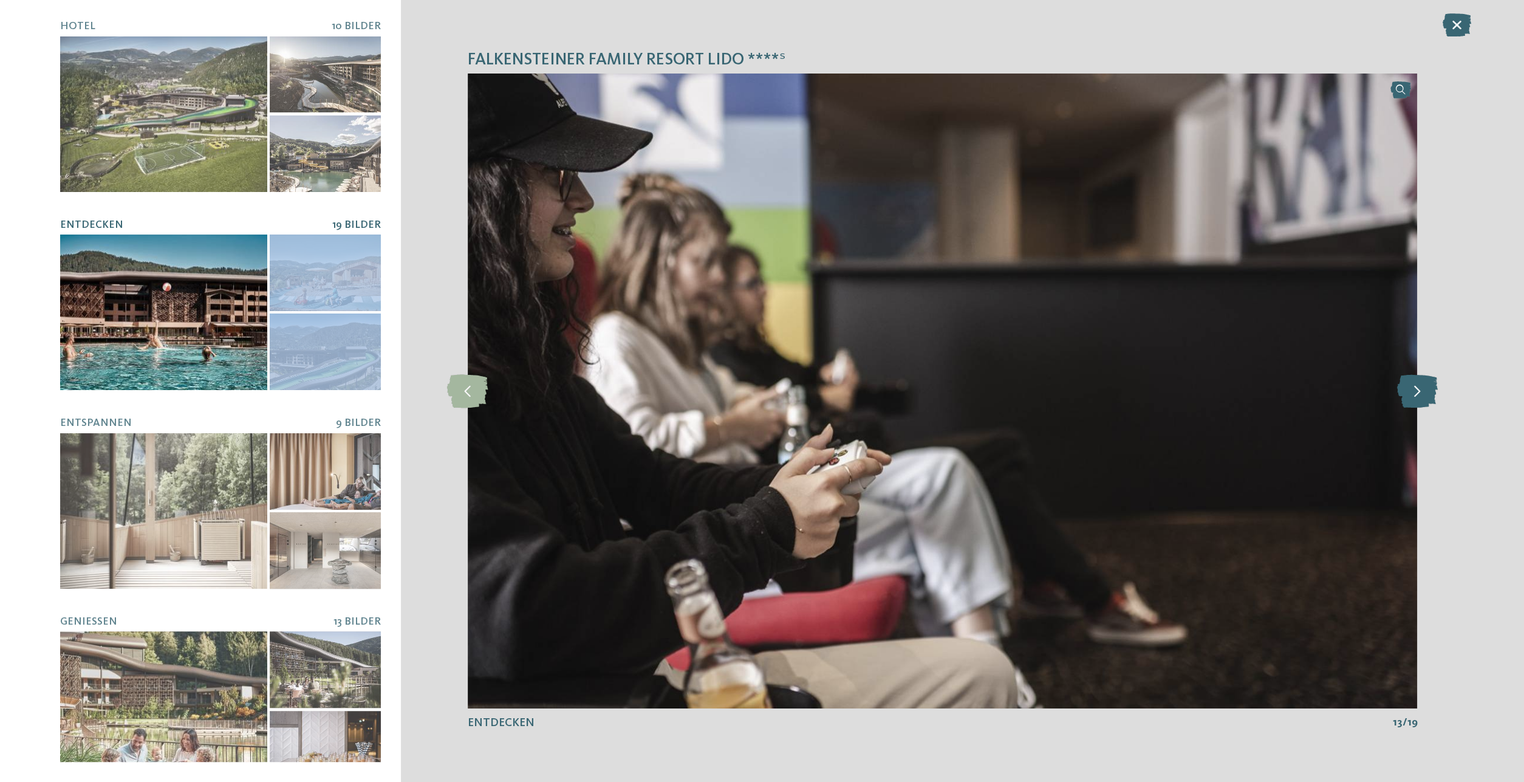
click at [1404, 393] on icon at bounding box center [1417, 390] width 41 height 33
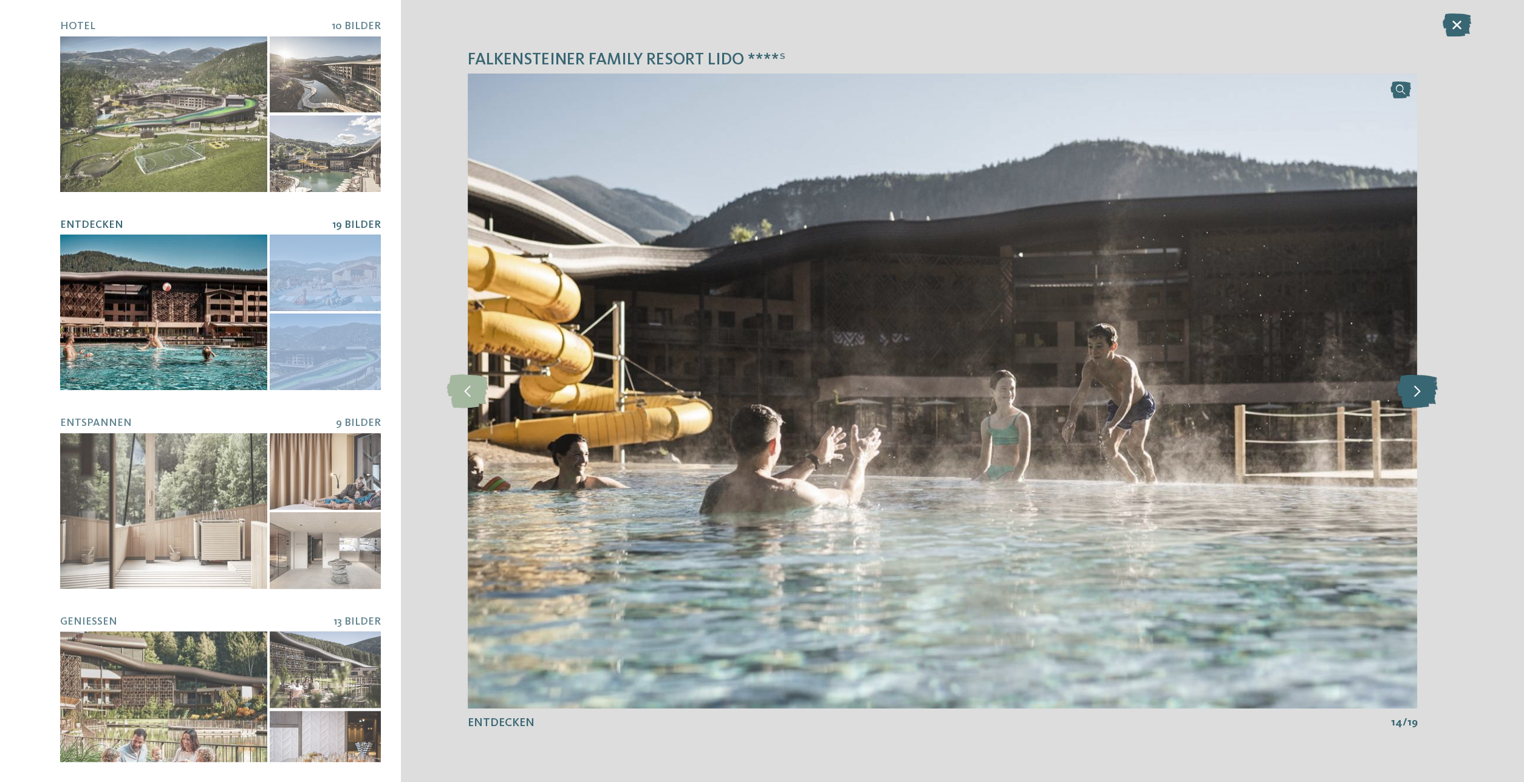
click at [1428, 394] on icon at bounding box center [1417, 390] width 41 height 33
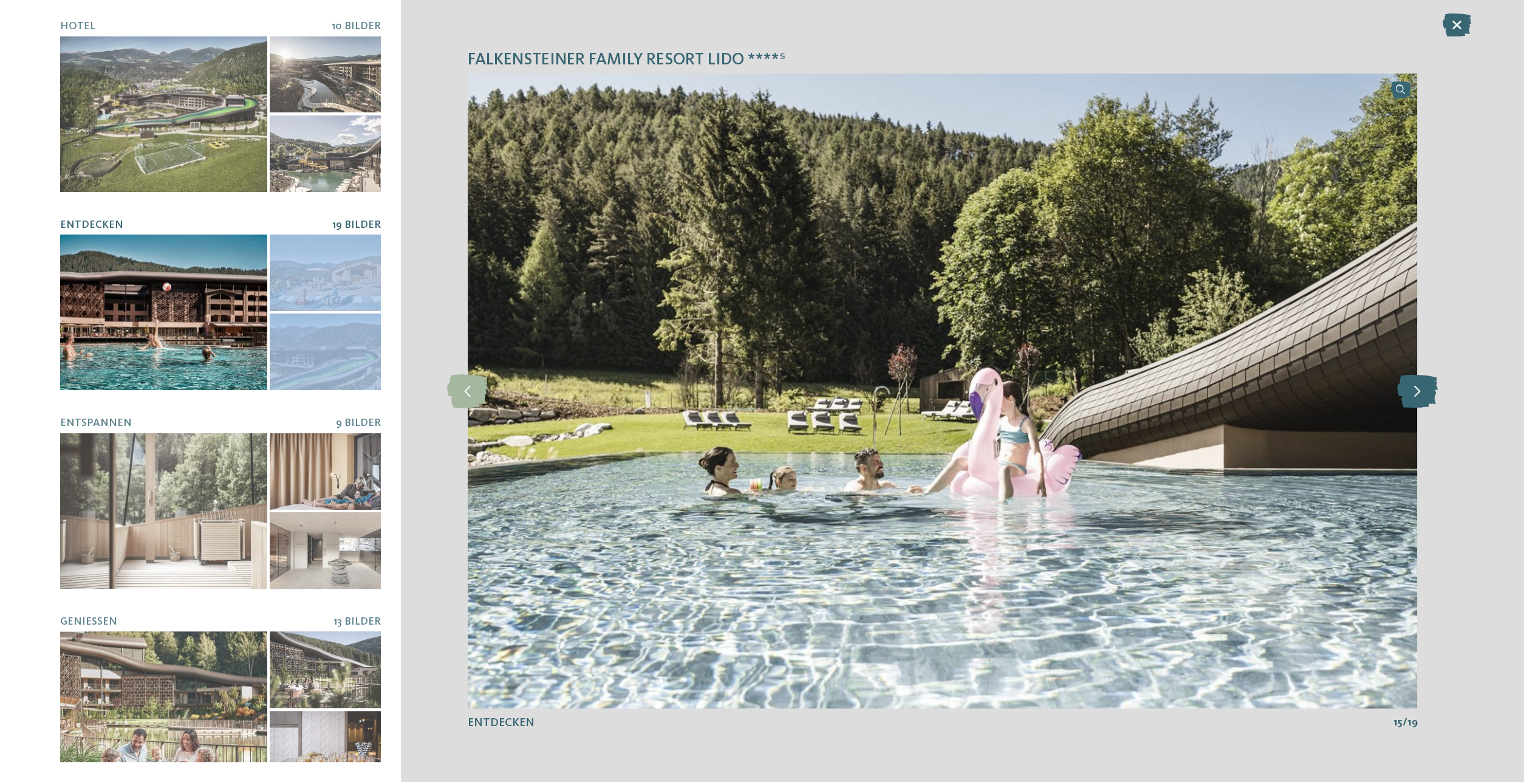
click at [1427, 392] on icon at bounding box center [1417, 390] width 41 height 33
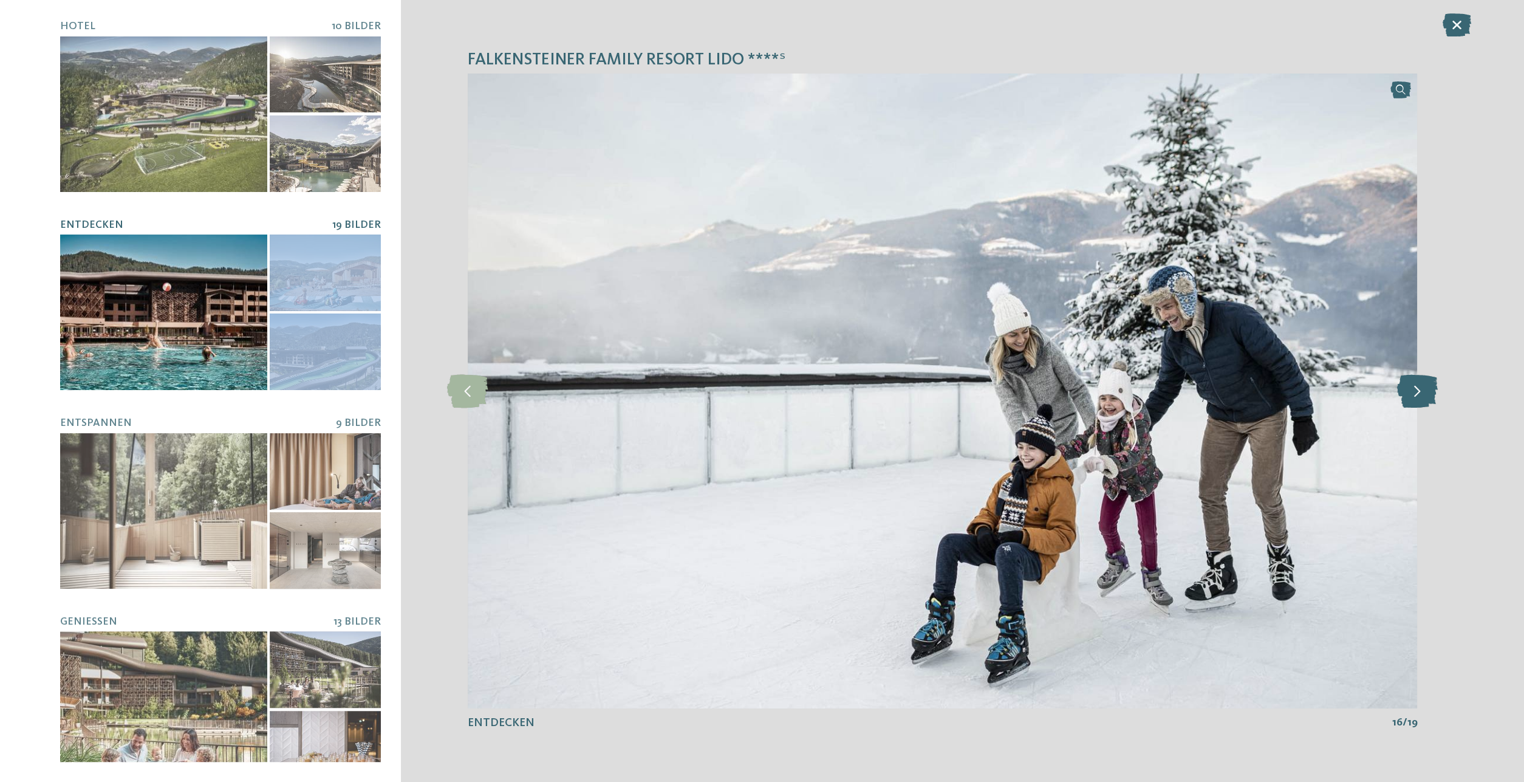
click at [1427, 392] on icon at bounding box center [1417, 390] width 41 height 33
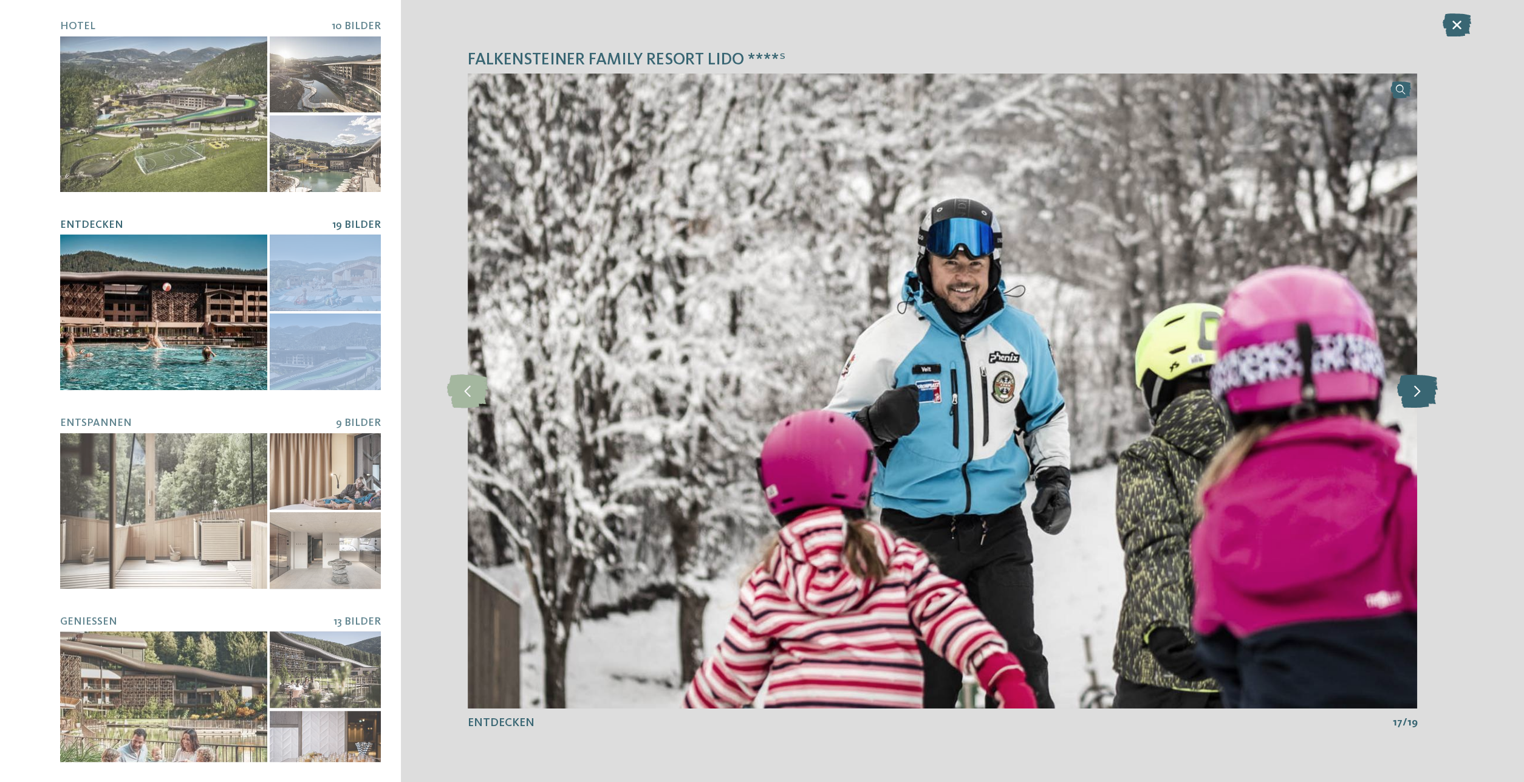
click at [1427, 392] on icon at bounding box center [1417, 390] width 41 height 33
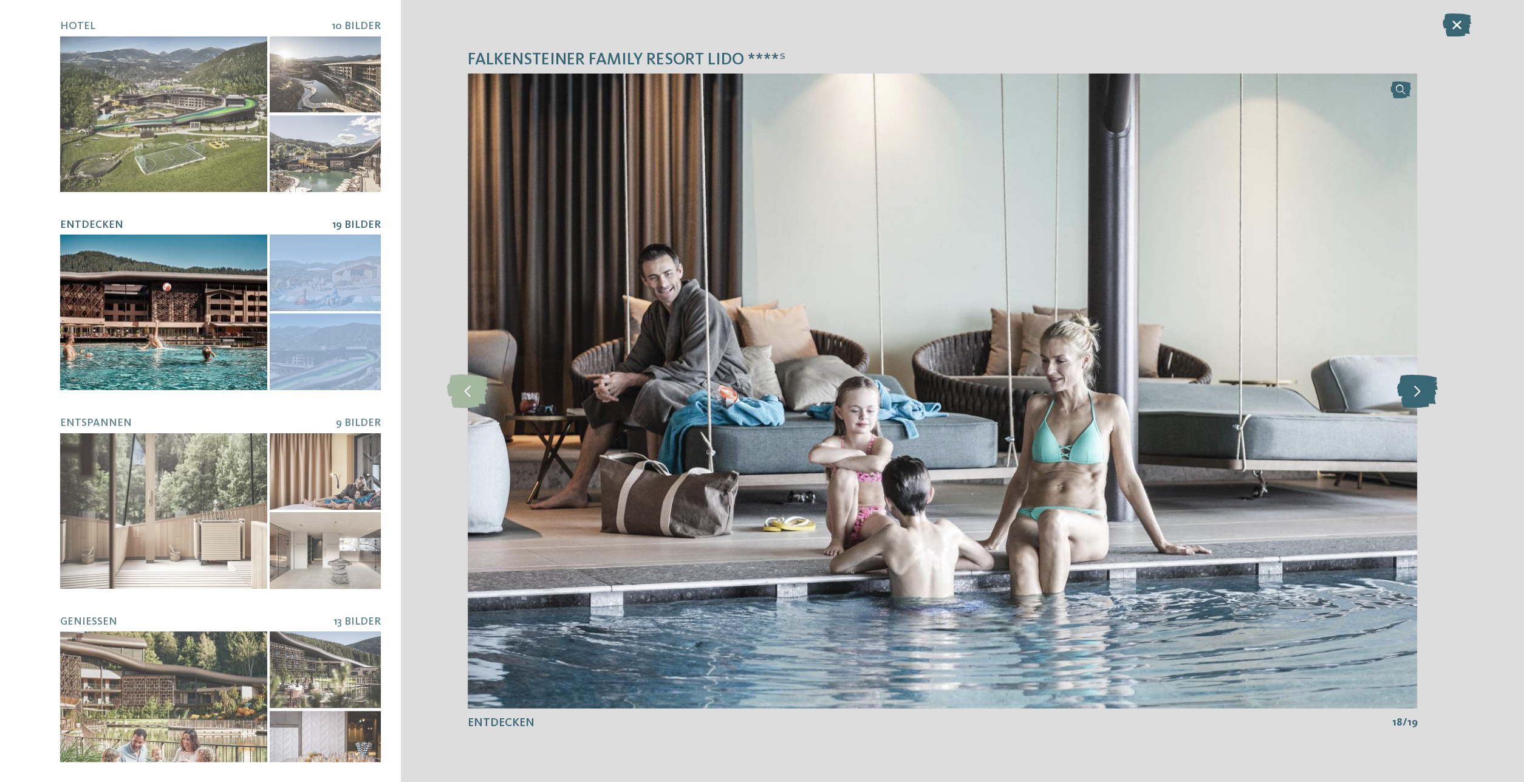
click at [1427, 392] on icon at bounding box center [1417, 390] width 41 height 33
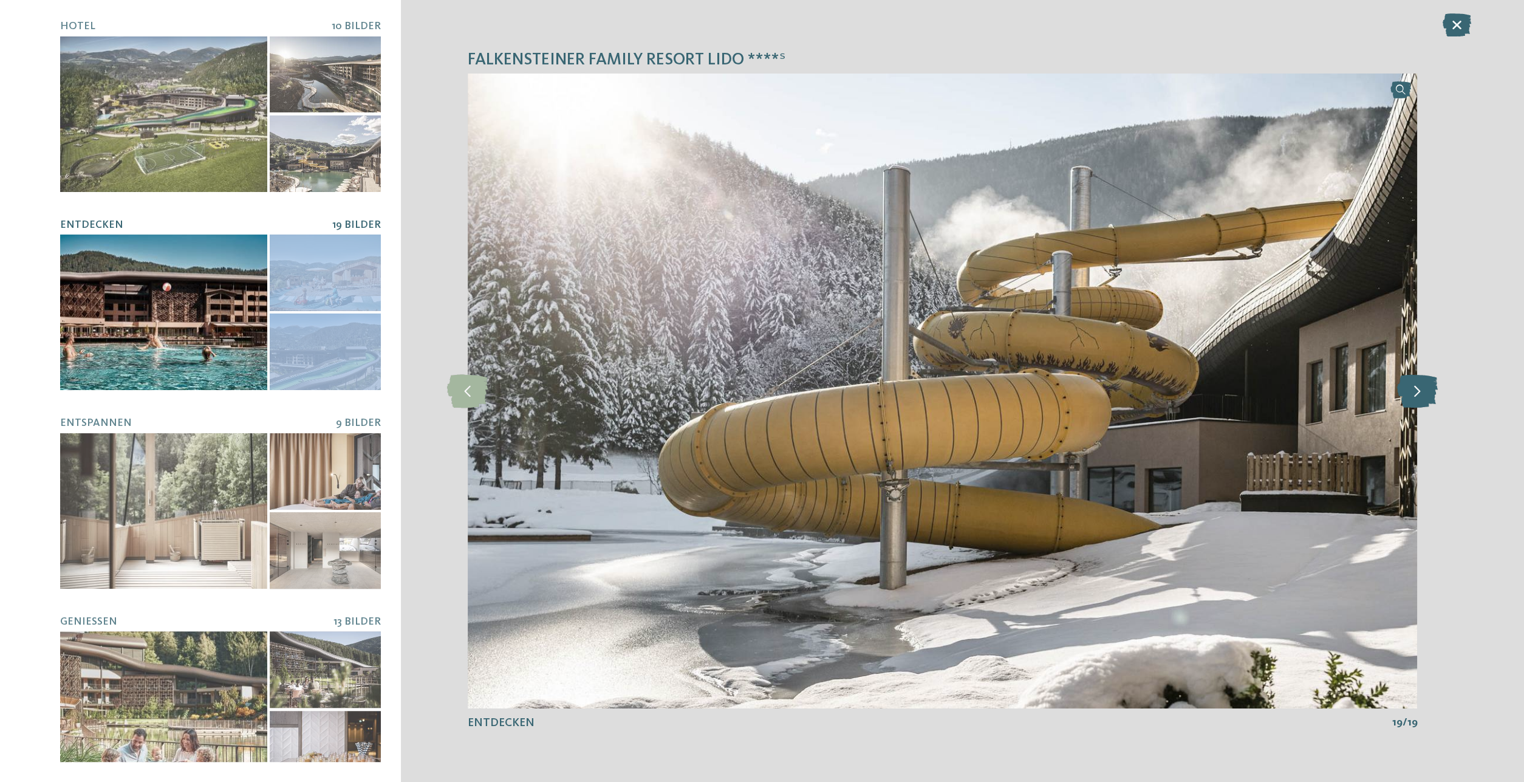
click at [1427, 392] on icon at bounding box center [1417, 390] width 41 height 33
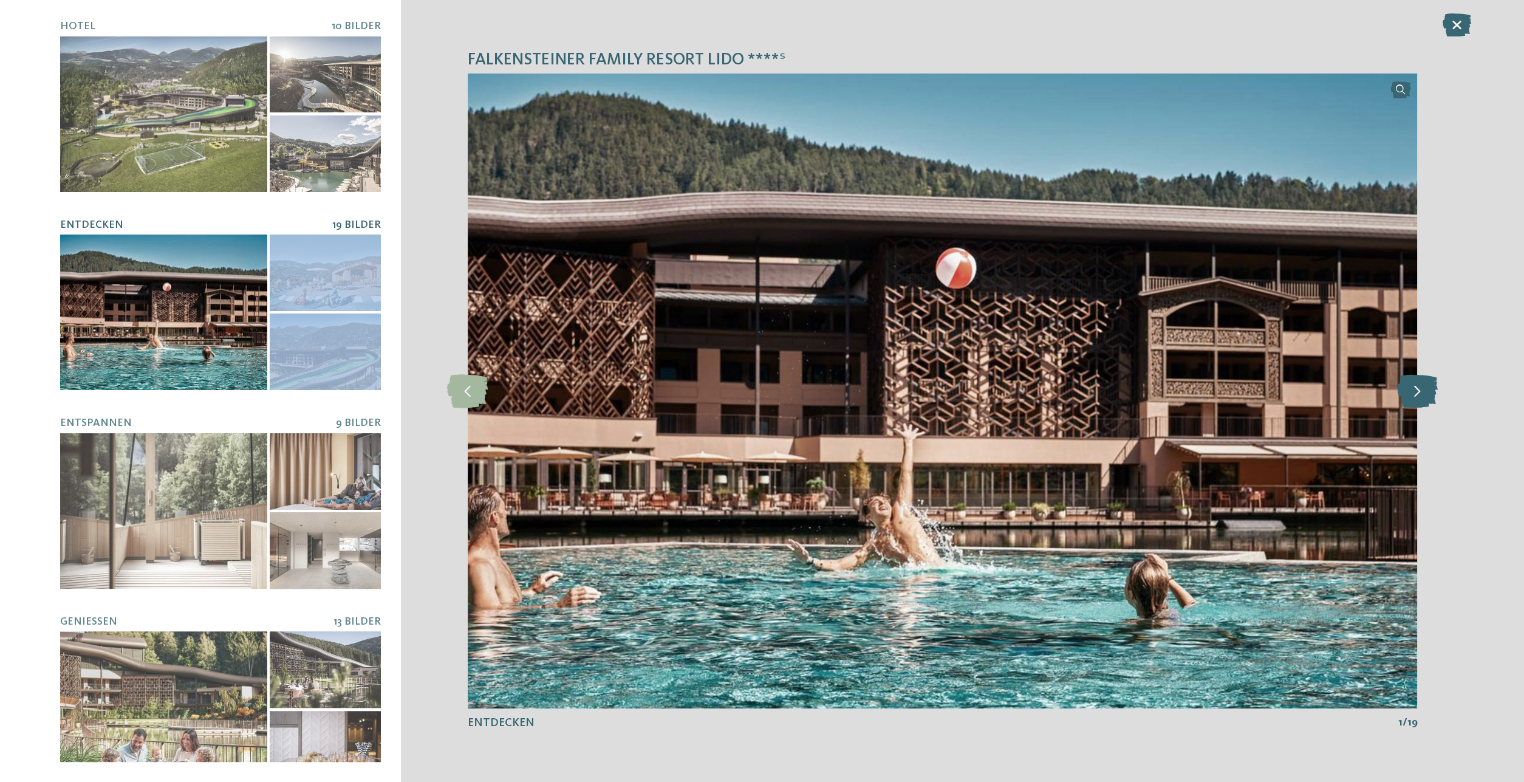
click at [1427, 392] on icon at bounding box center [1417, 390] width 41 height 33
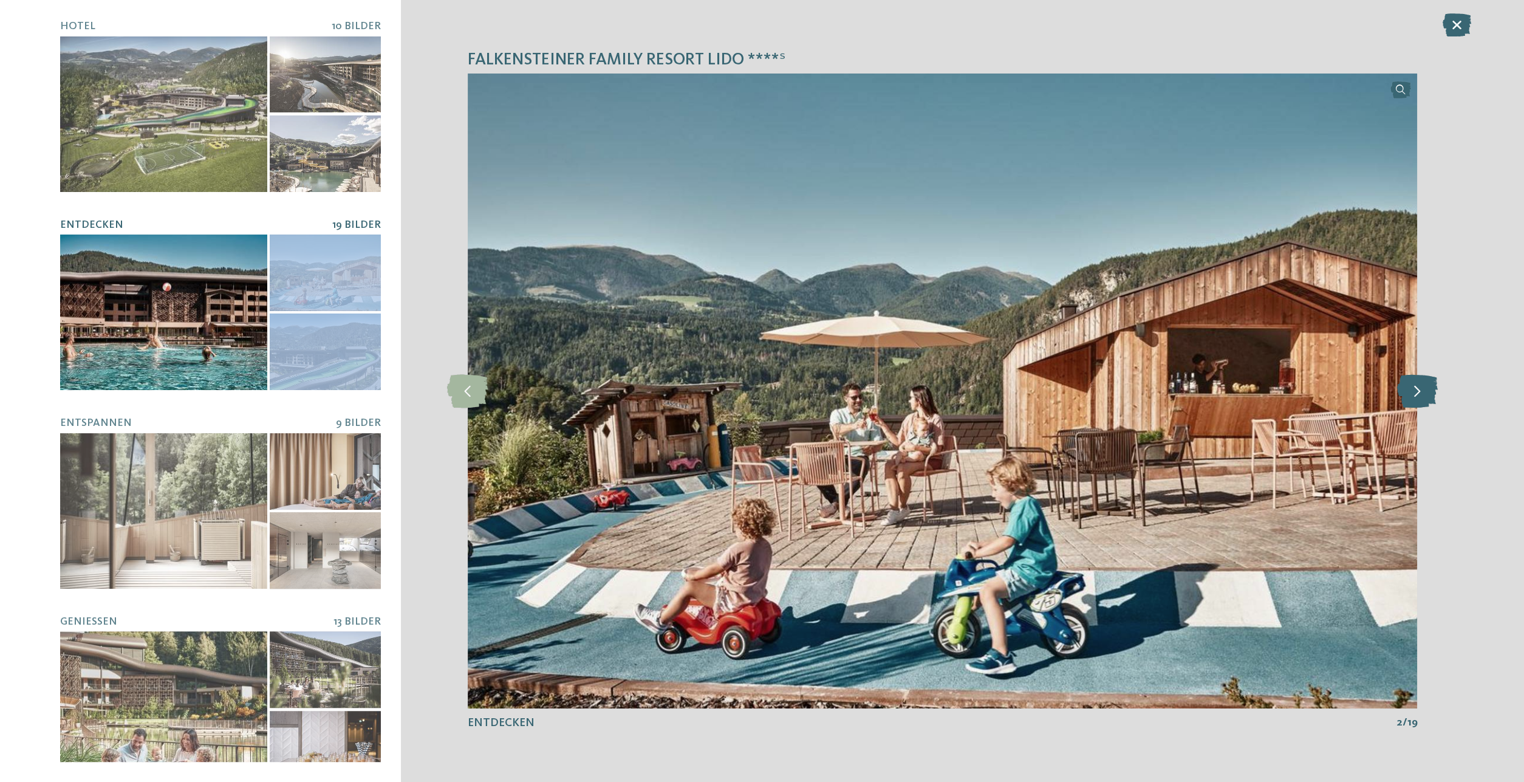
click at [1426, 391] on icon at bounding box center [1417, 390] width 41 height 33
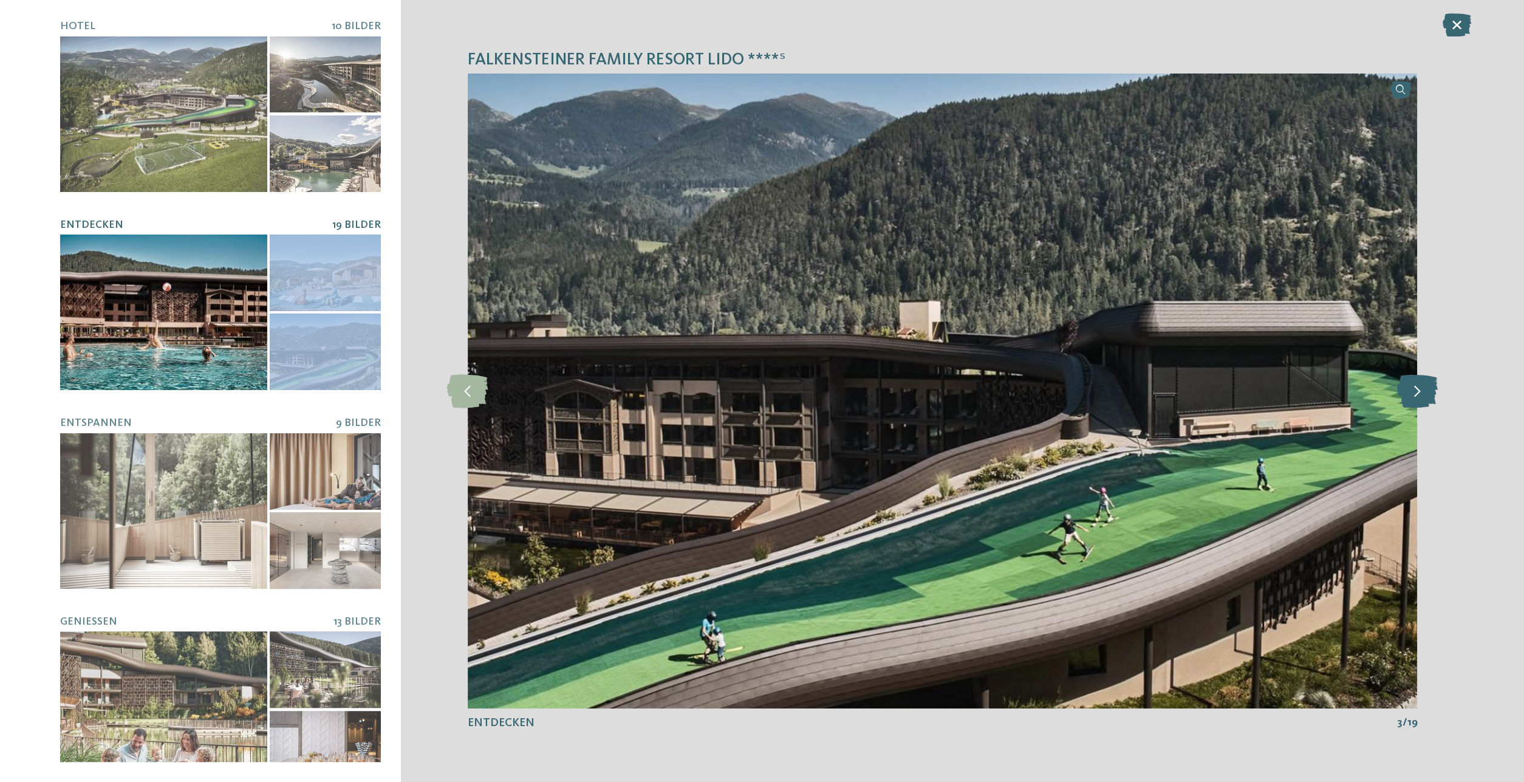
click at [1426, 391] on icon at bounding box center [1417, 390] width 41 height 33
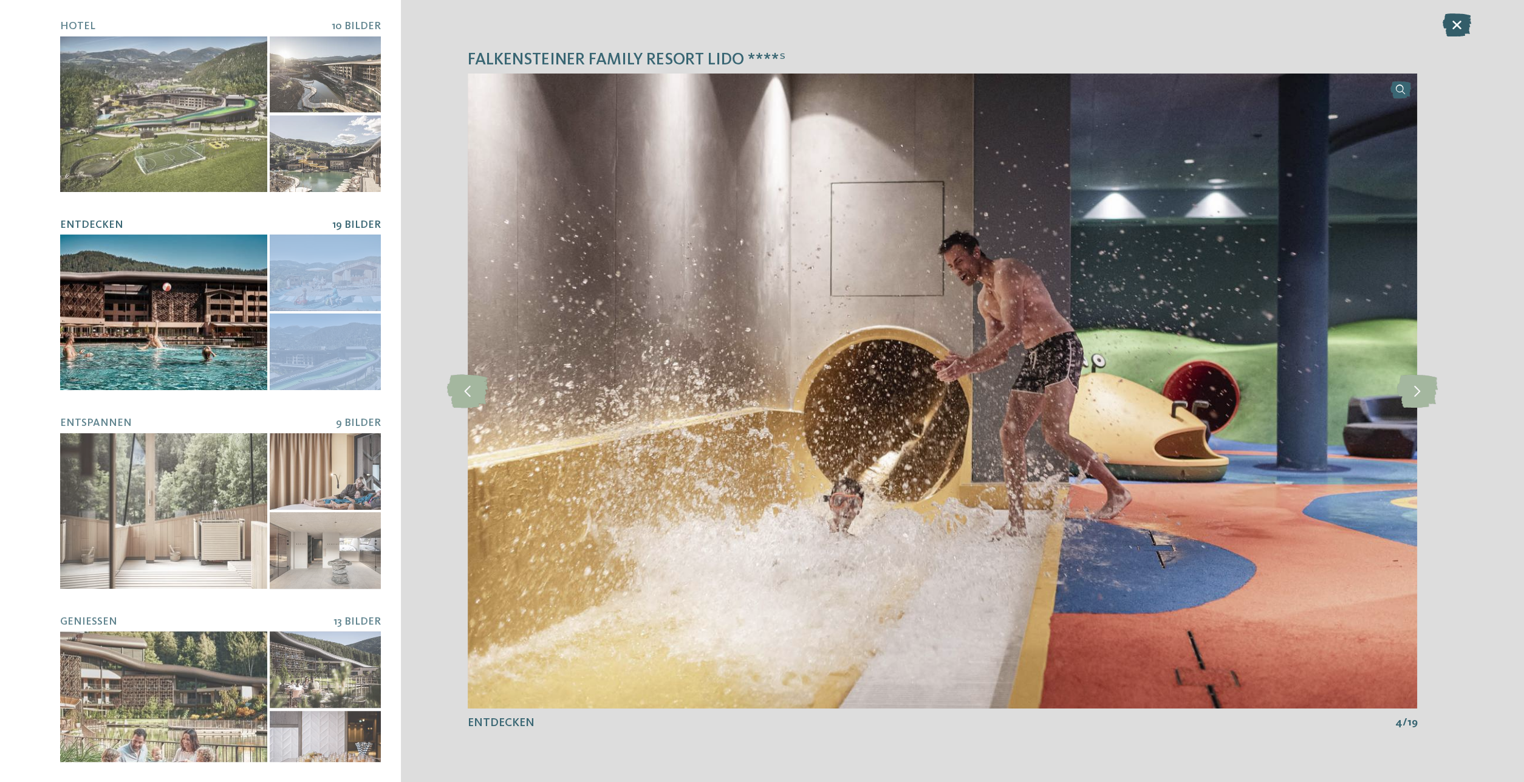
click at [1457, 29] on icon at bounding box center [1456, 24] width 29 height 23
